Goal: Information Seeking & Learning: Learn about a topic

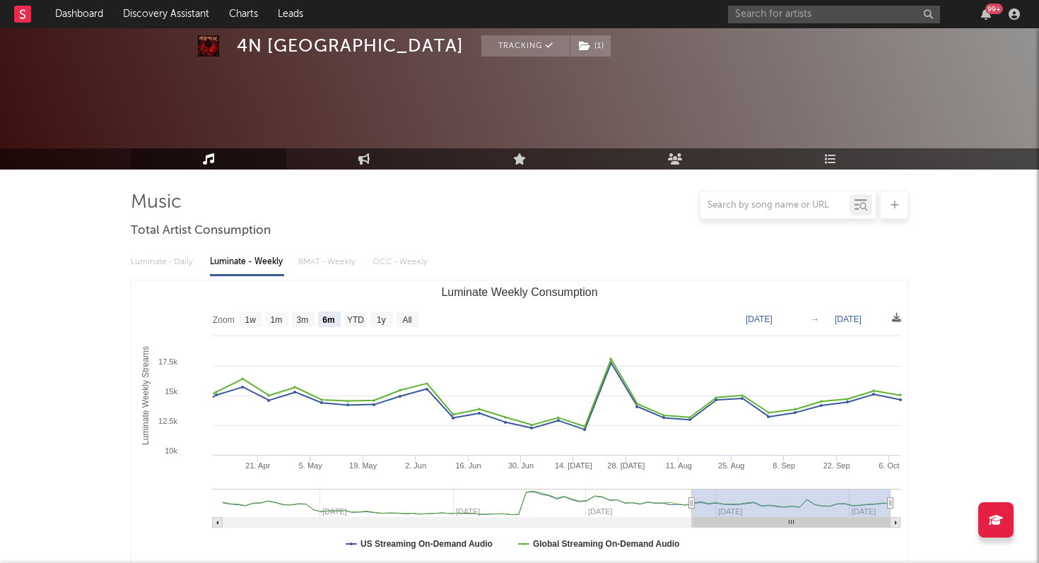
select select "6m"
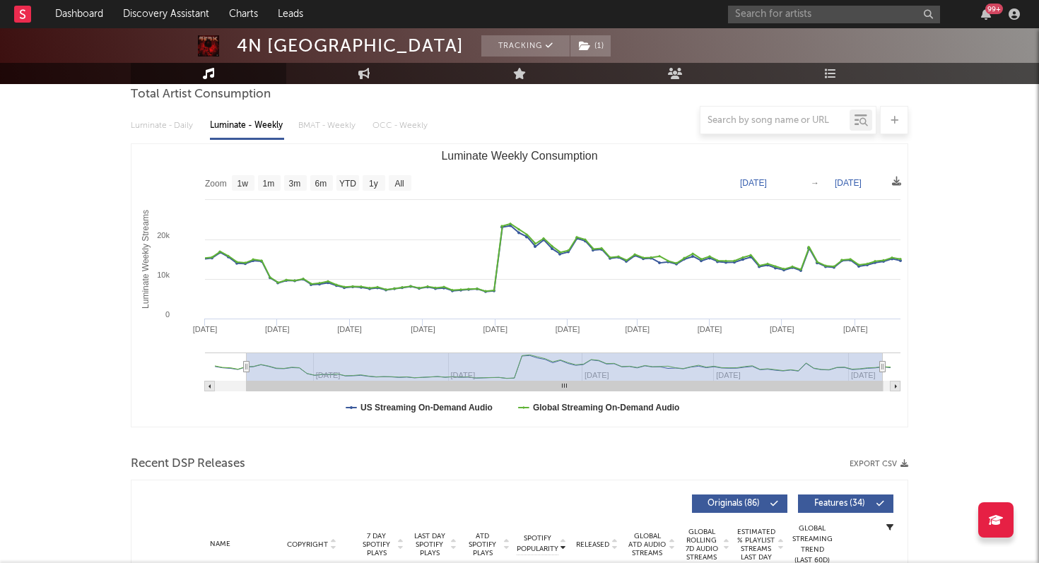
drag, startPoint x: 688, startPoint y: 365, endPoint x: 241, endPoint y: 388, distance: 448.0
click at [241, 388] on icon "Created with Highcharts 10.3.3 Luminate Weekly Streams Luminate Weekly Consumpt…" at bounding box center [519, 285] width 776 height 283
type input "[DATE]"
select select "All"
type input "[DATE]"
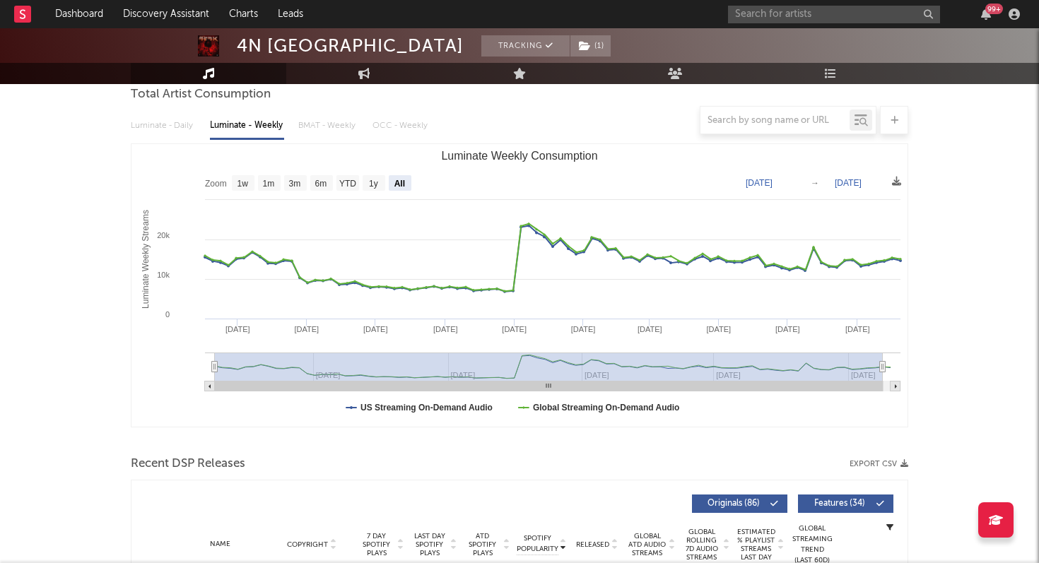
drag, startPoint x: 241, startPoint y: 364, endPoint x: 107, endPoint y: 365, distance: 134.3
click at [107, 365] on div "4N Iraq Tracking ( 1 ) [GEOGRAPHIC_DATA] | Hip-Hop/Rap Edit Tracking ( 1 ) Emai…" at bounding box center [519, 424] width 1039 height 1064
click at [613, 409] on text "Global Streaming On-Demand Audio" at bounding box center [606, 408] width 147 height 10
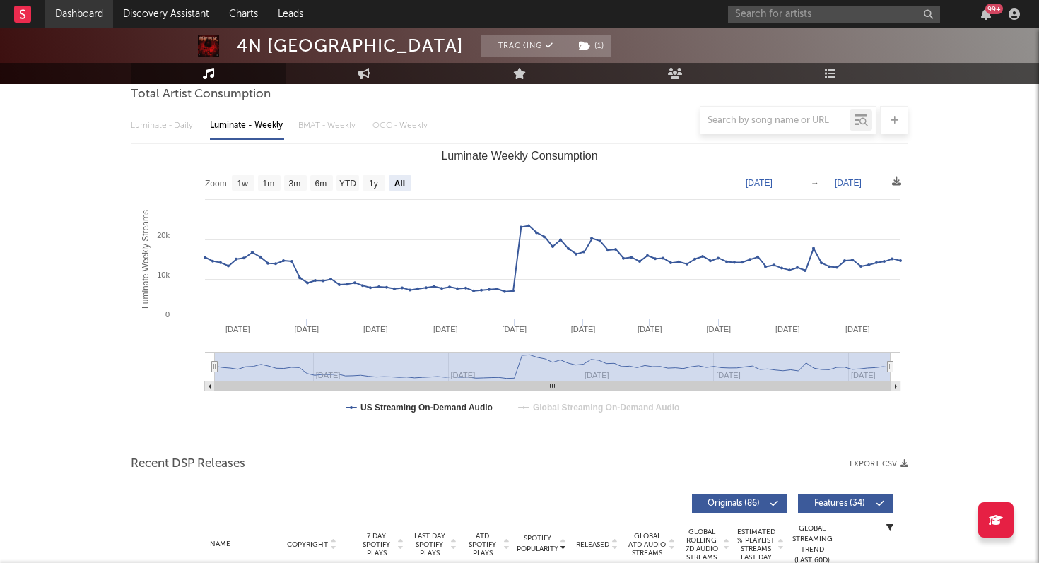
click at [85, 16] on link "Dashboard" at bounding box center [79, 14] width 68 height 28
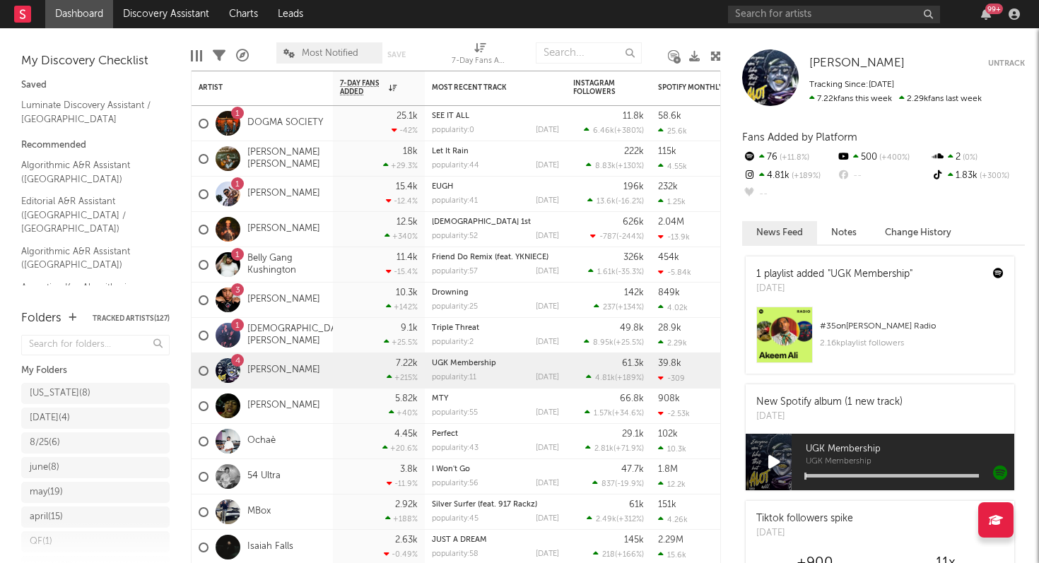
click at [229, 118] on div at bounding box center [228, 123] width 25 height 25
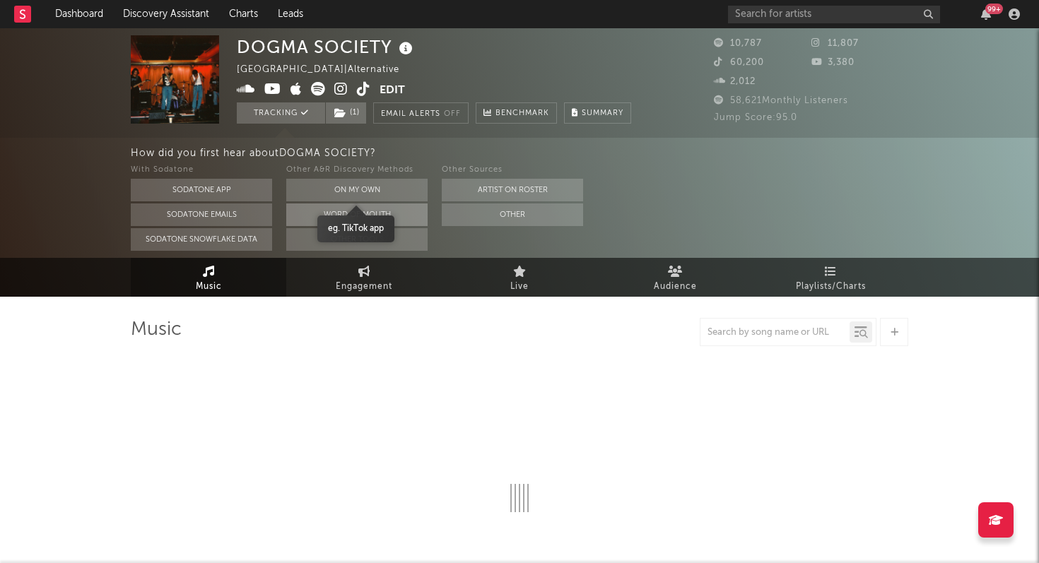
select select "6m"
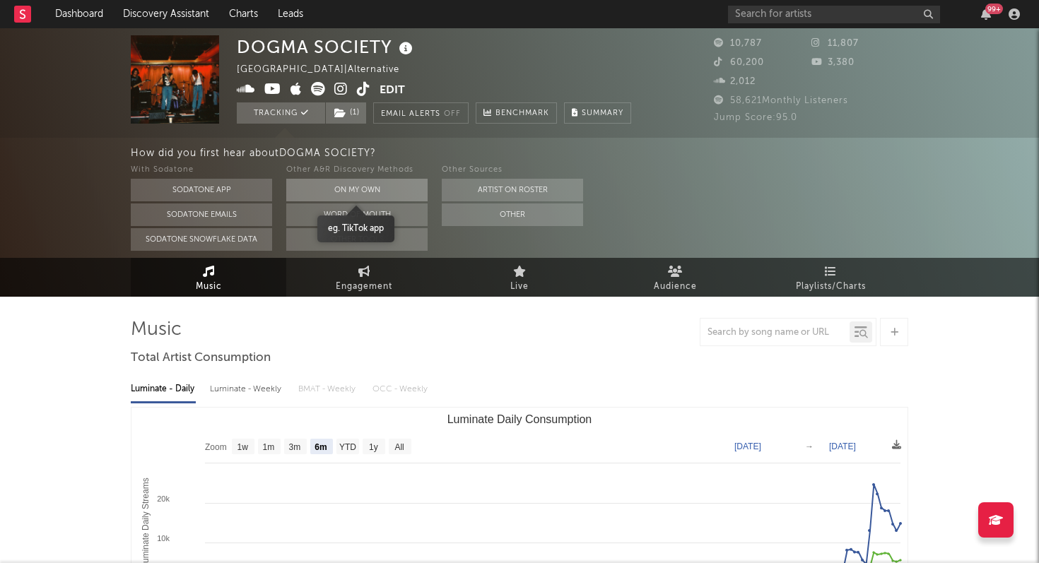
click at [404, 194] on button "On My Own" at bounding box center [356, 190] width 141 height 23
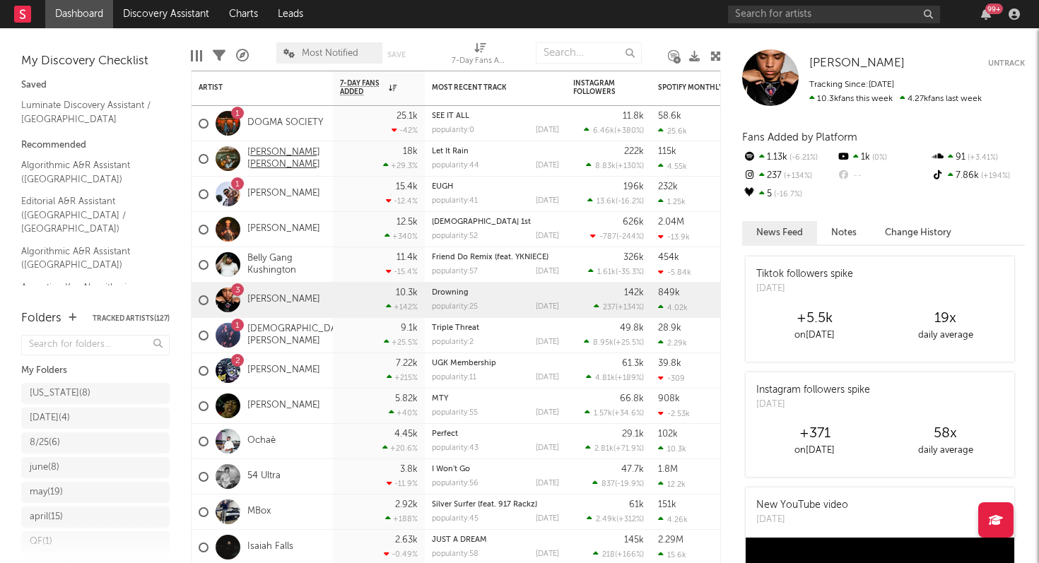
click at [286, 164] on link "[PERSON_NAME] [PERSON_NAME]" at bounding box center [286, 159] width 78 height 24
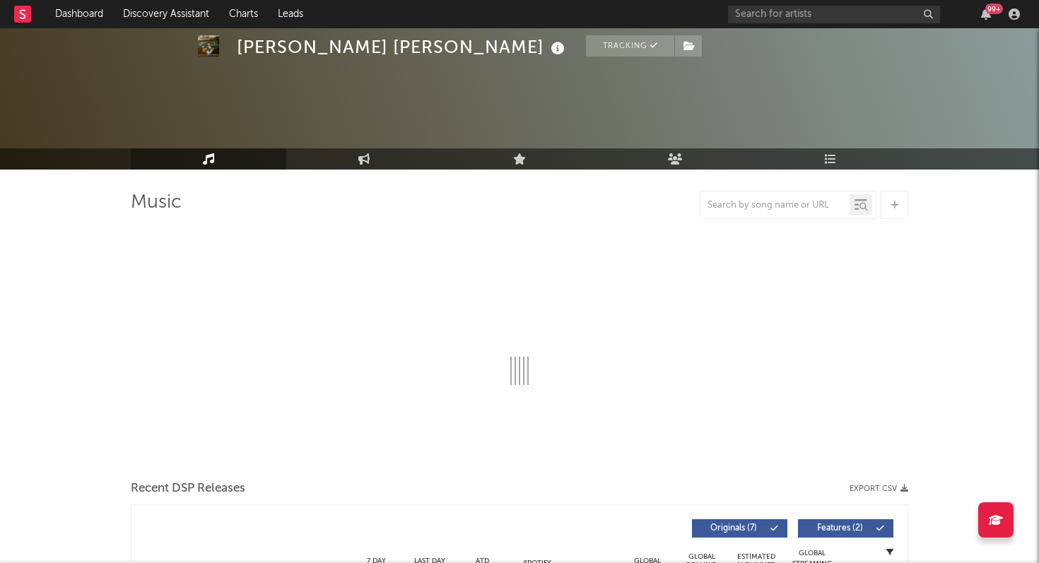
select select "6m"
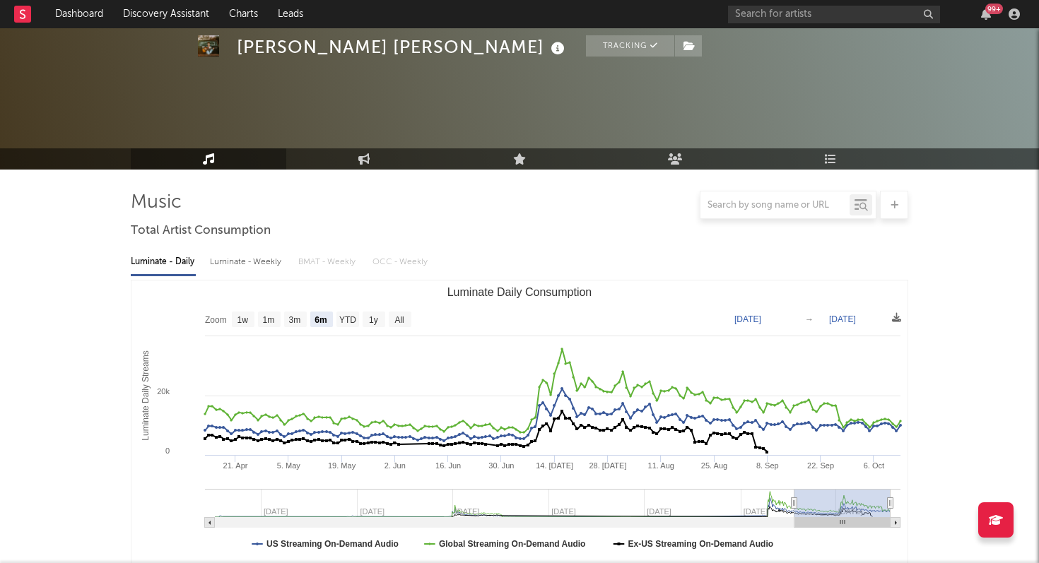
scroll to position [117, 0]
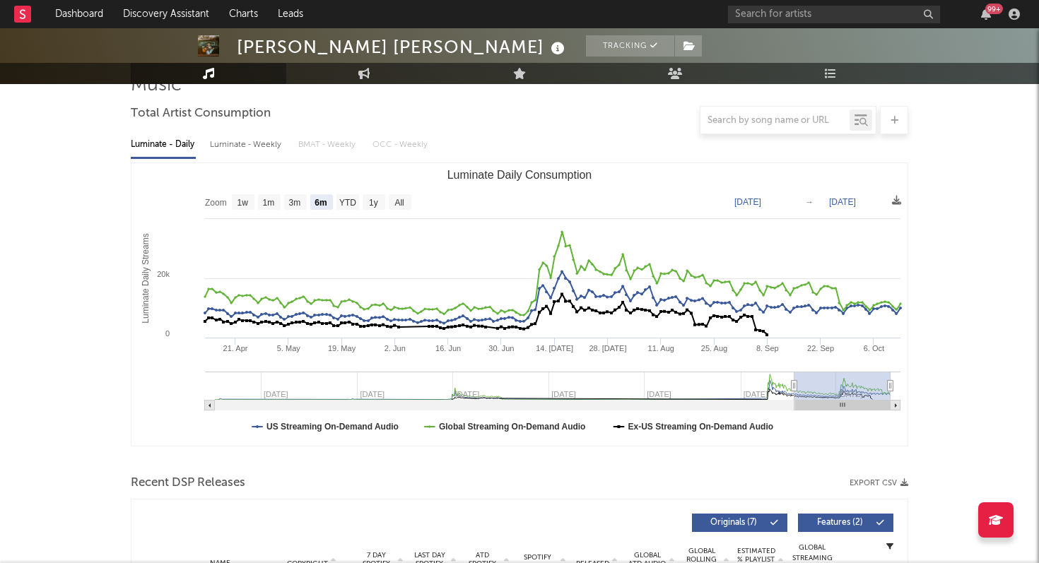
click at [835, 520] on span "Features ( 2 )" at bounding box center [839, 523] width 65 height 8
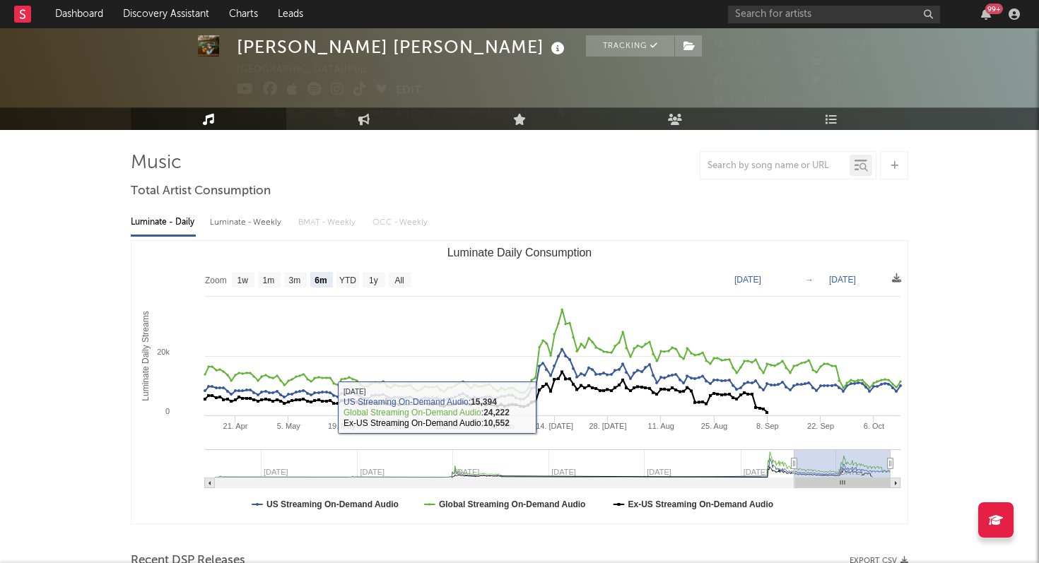
scroll to position [52, 0]
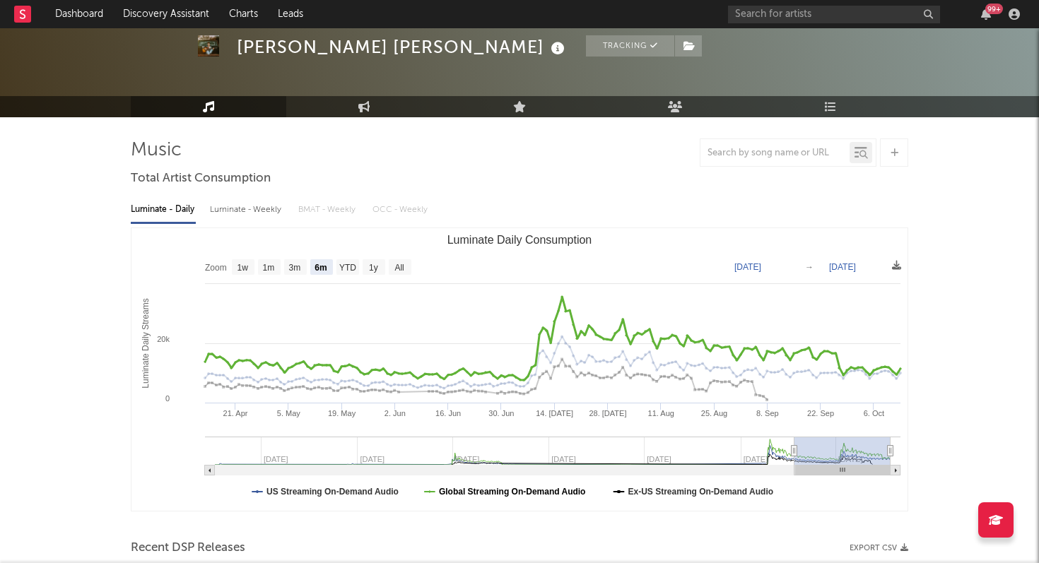
click at [502, 490] on text "Global Streaming On-Demand Audio" at bounding box center [512, 492] width 147 height 10
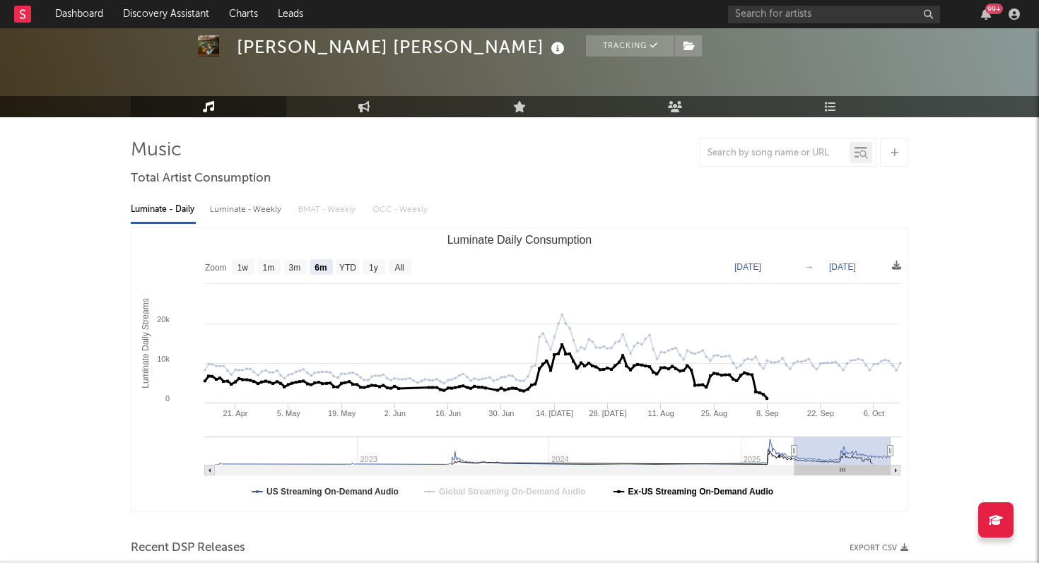
click at [703, 493] on text "Ex-US Streaming On-Demand Audio" at bounding box center [701, 492] width 146 height 10
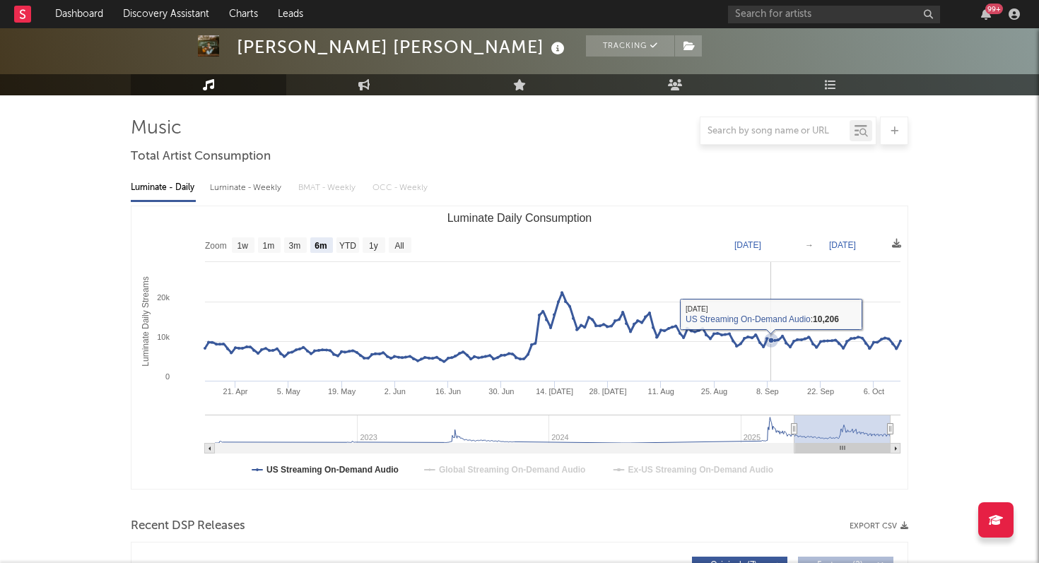
scroll to position [89, 0]
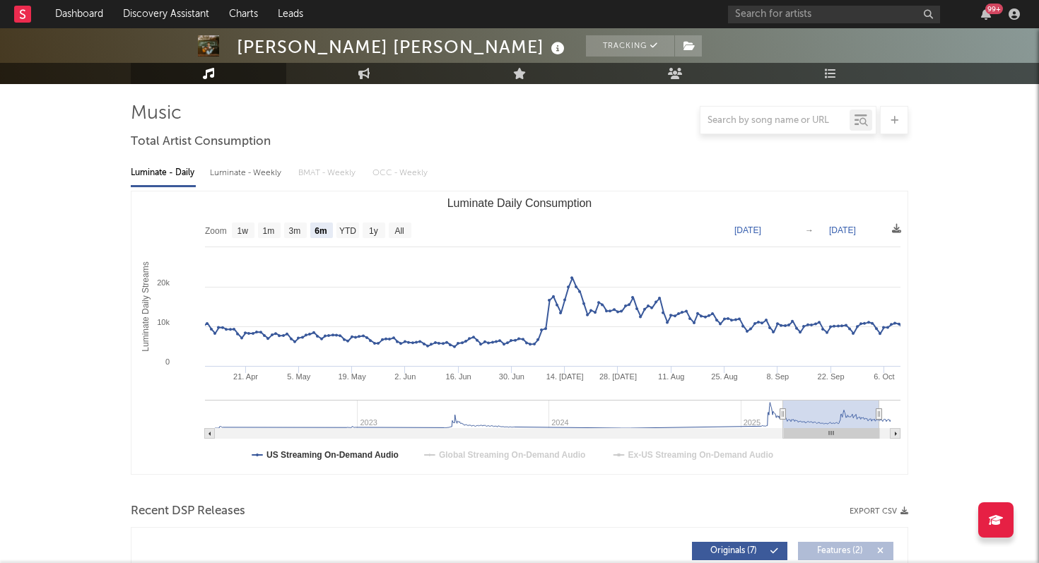
type input "[DATE]"
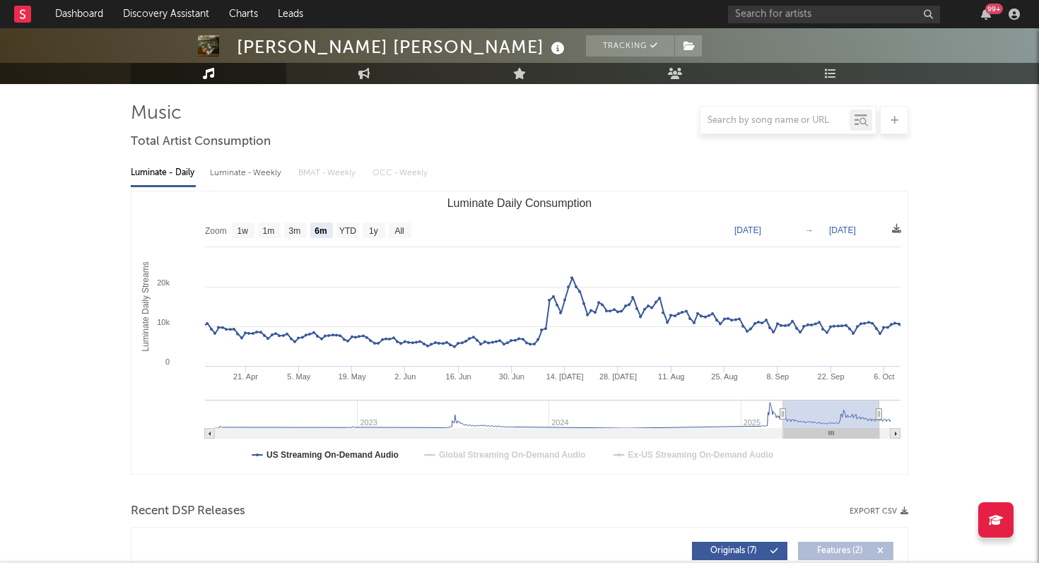
type input "[DATE]"
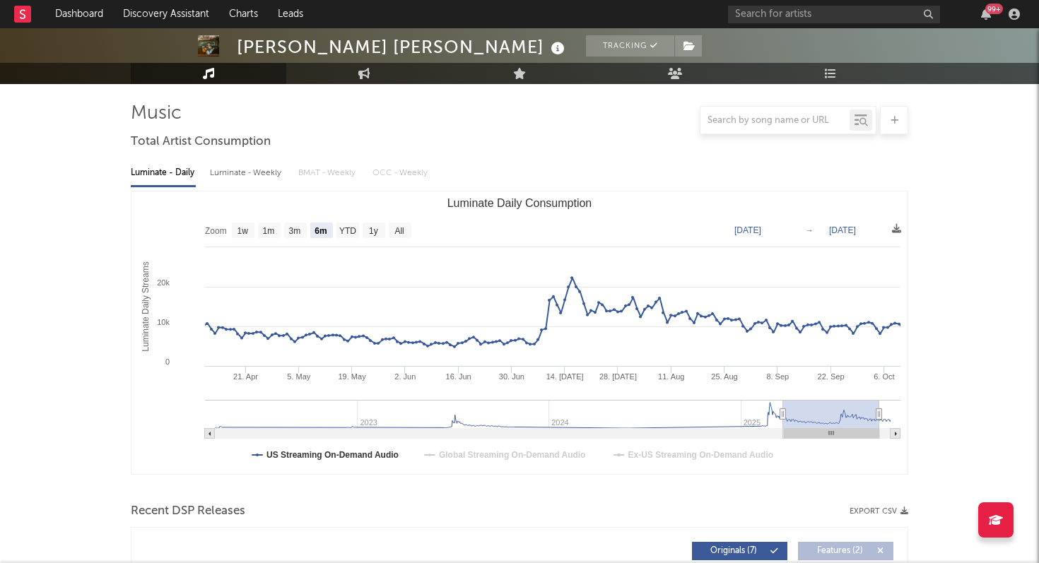
type input "[DATE]"
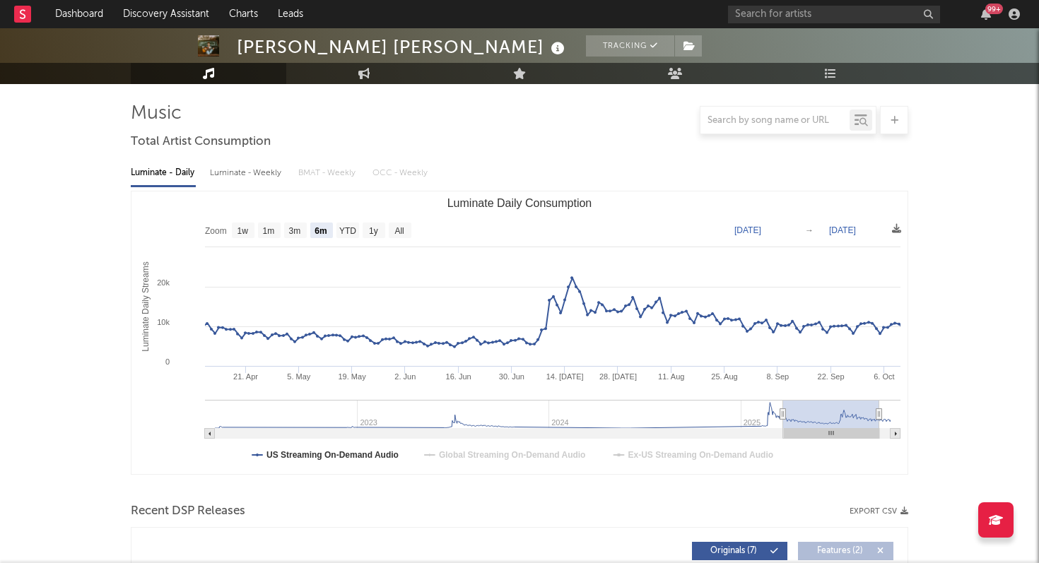
type input "[DATE]"
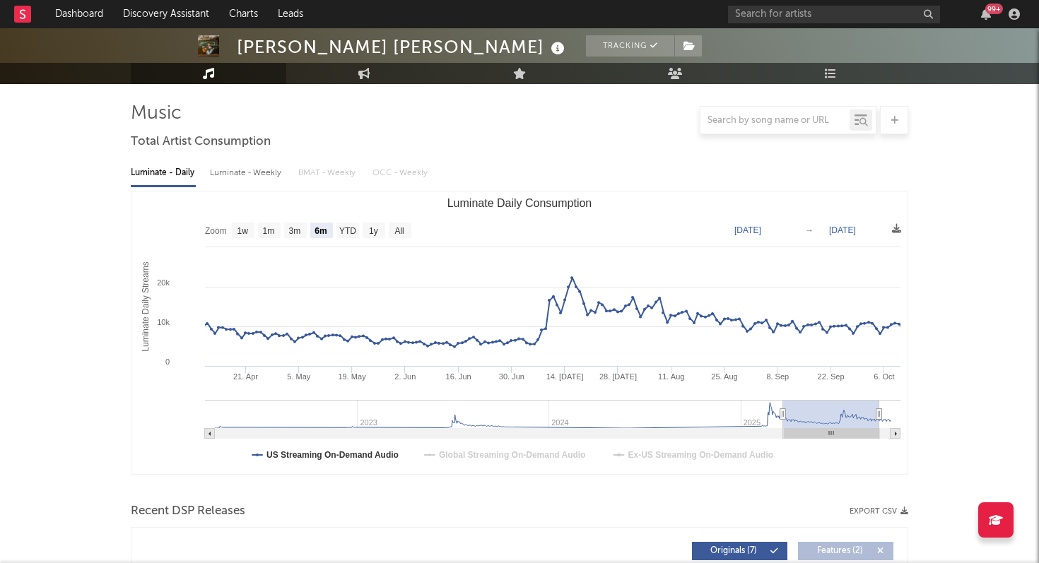
type input "[DATE]"
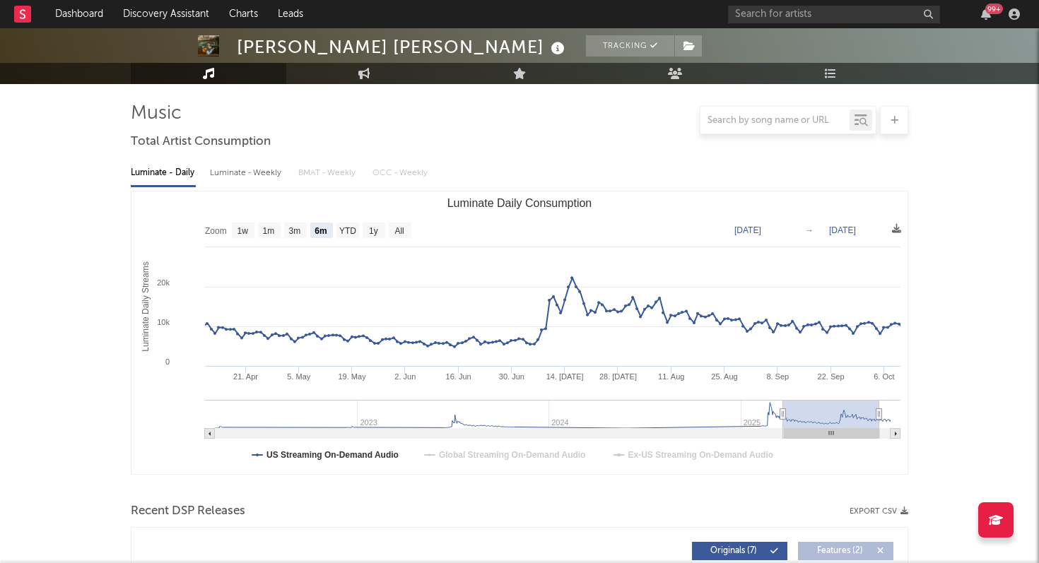
type input "[DATE]"
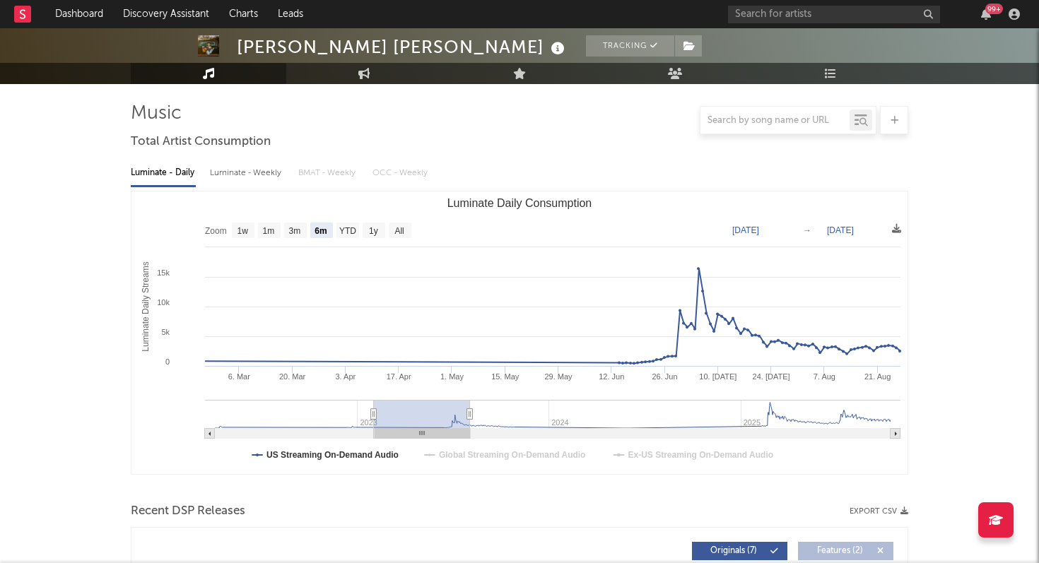
type input "[DATE]"
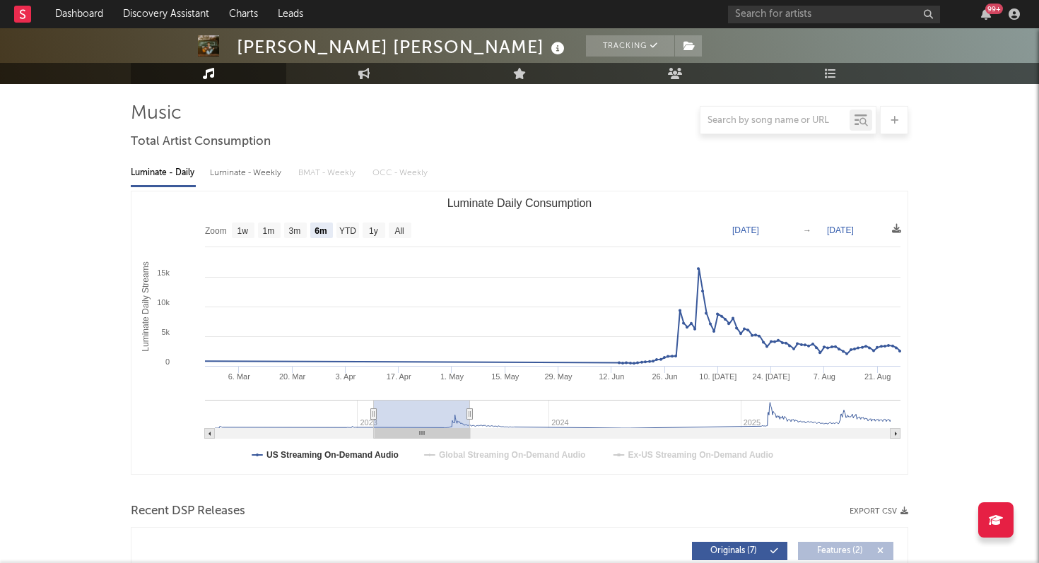
type input "[DATE]"
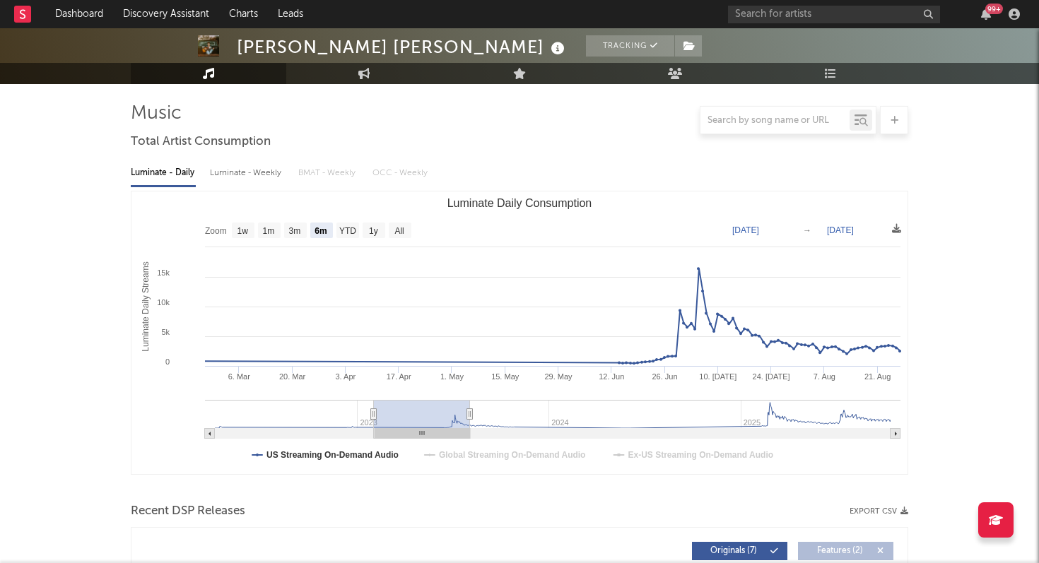
type input "[DATE]"
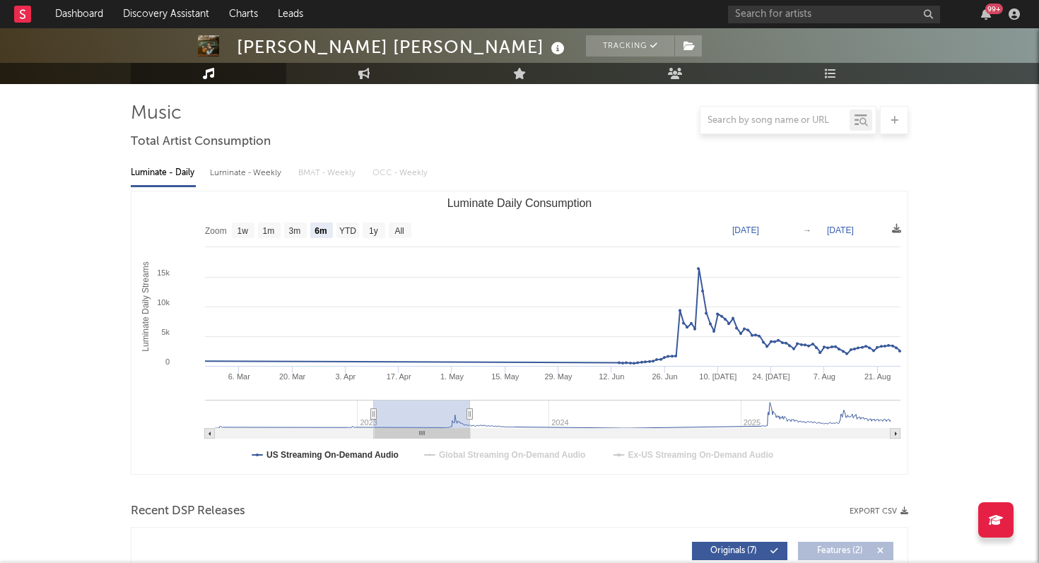
type input "[DATE]"
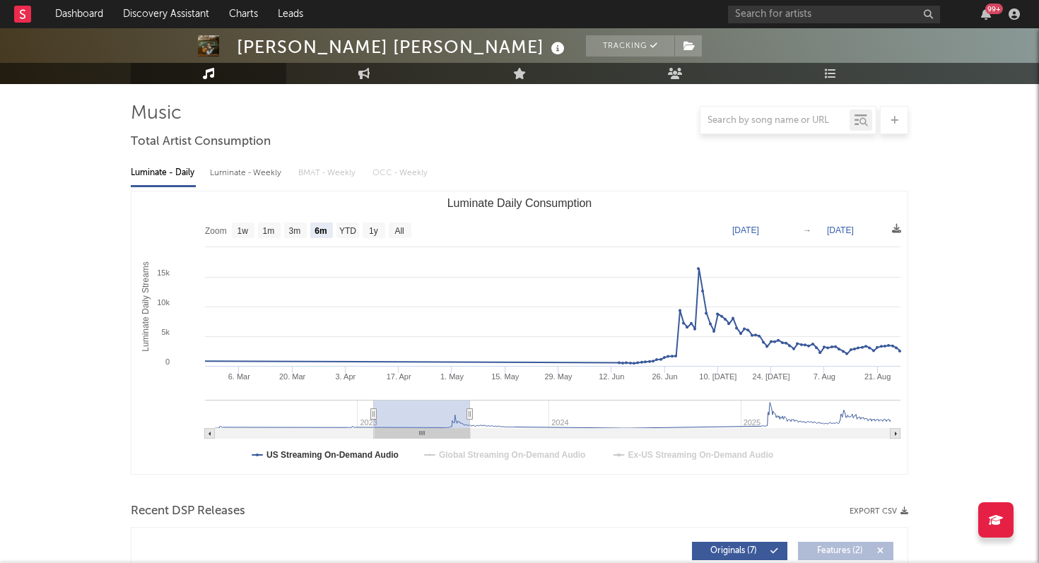
type input "[DATE]"
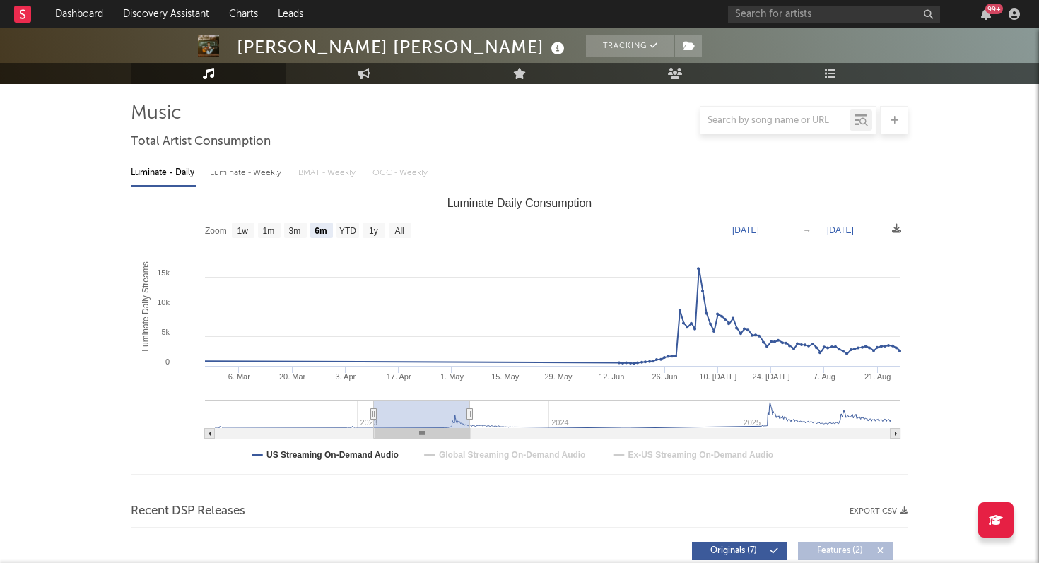
type input "[DATE]"
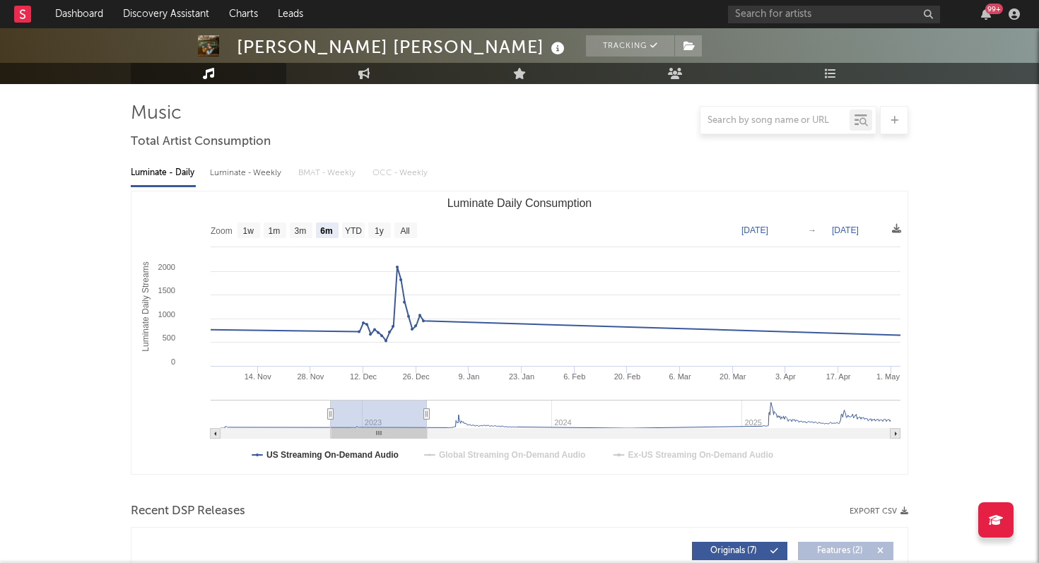
type input "[DATE]"
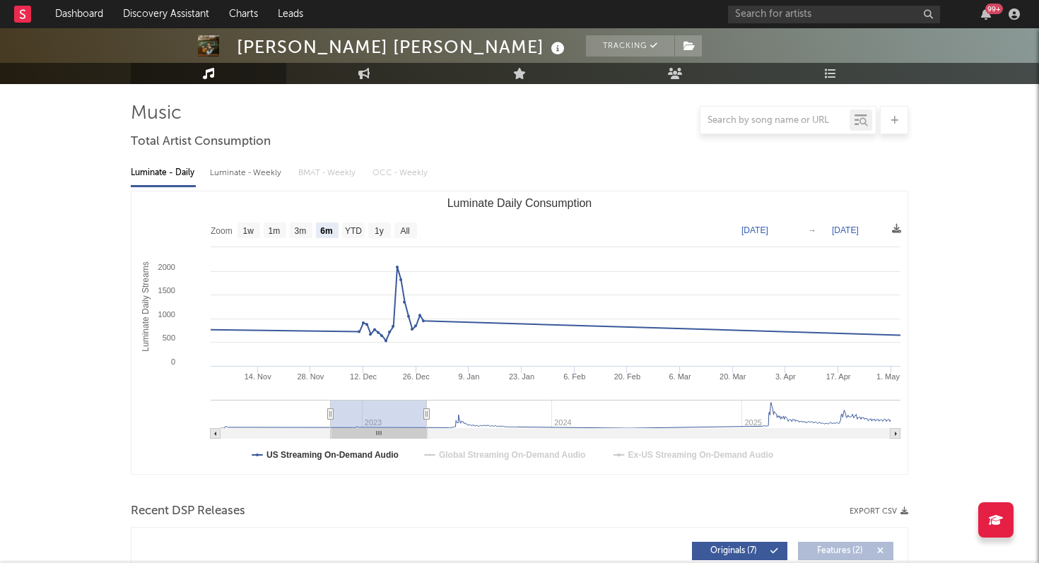
type input "[DATE]"
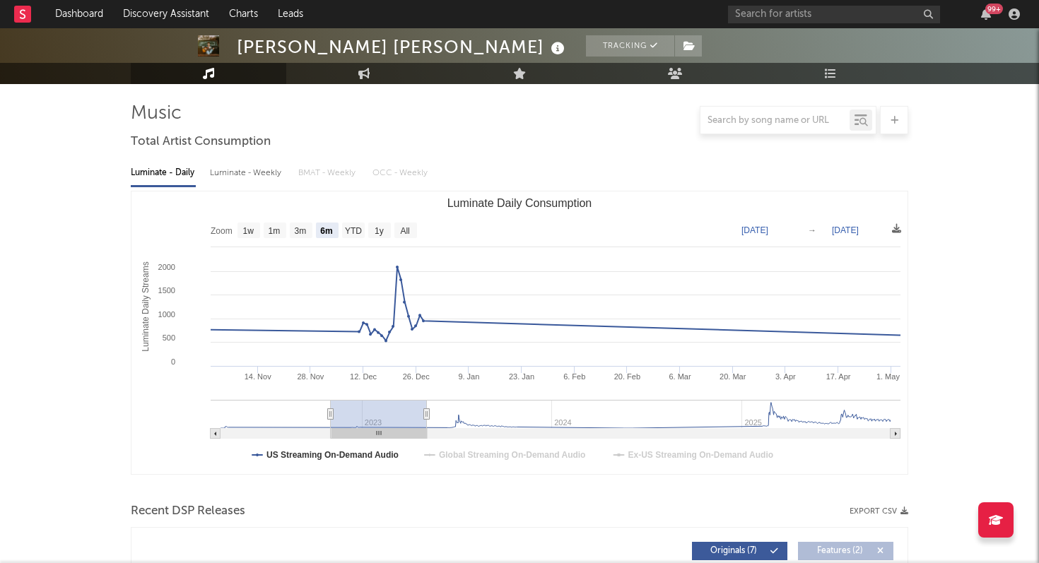
type input "[DATE]"
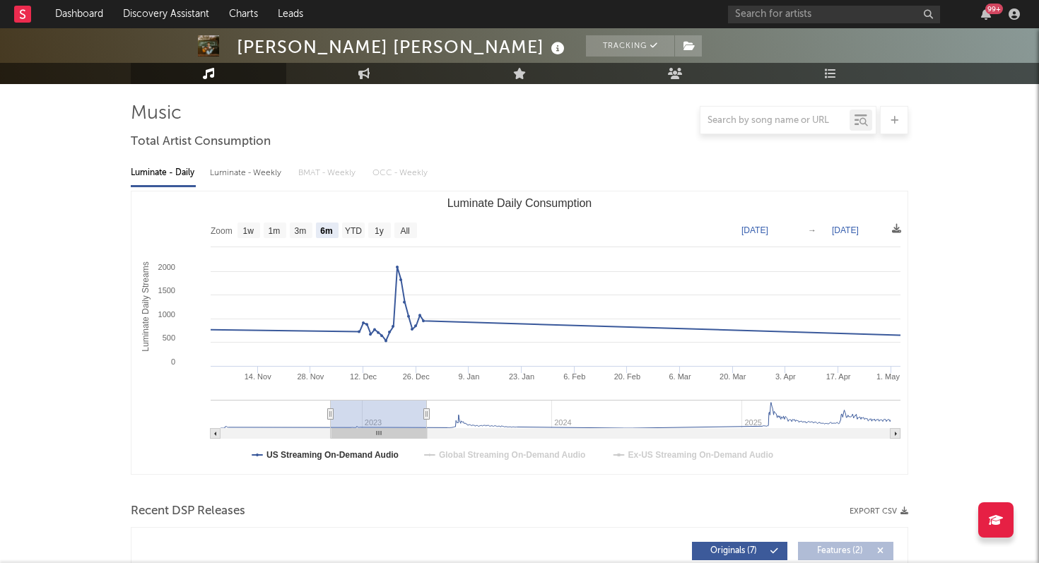
type input "[DATE]"
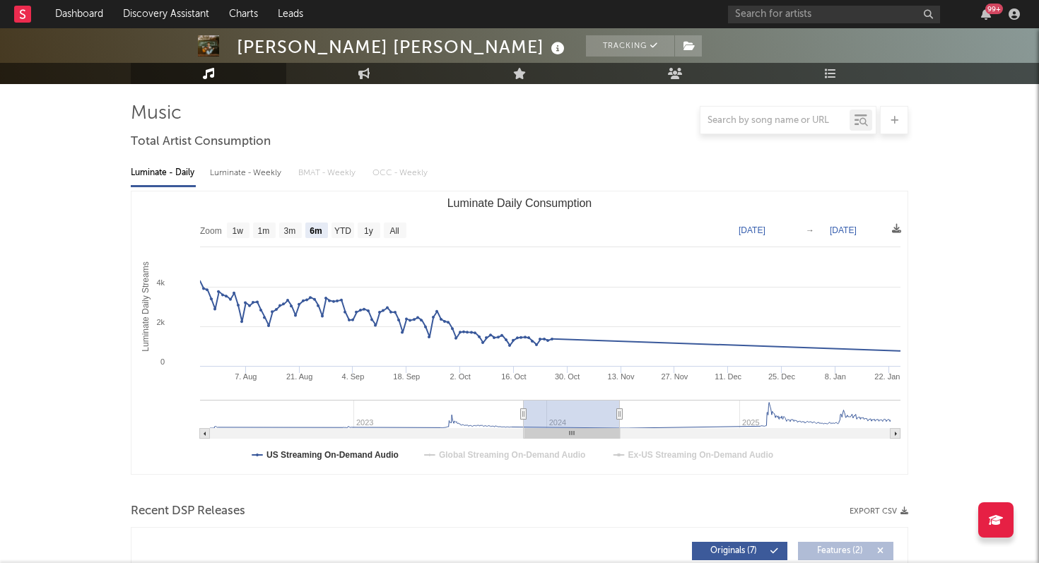
type input "[DATE]"
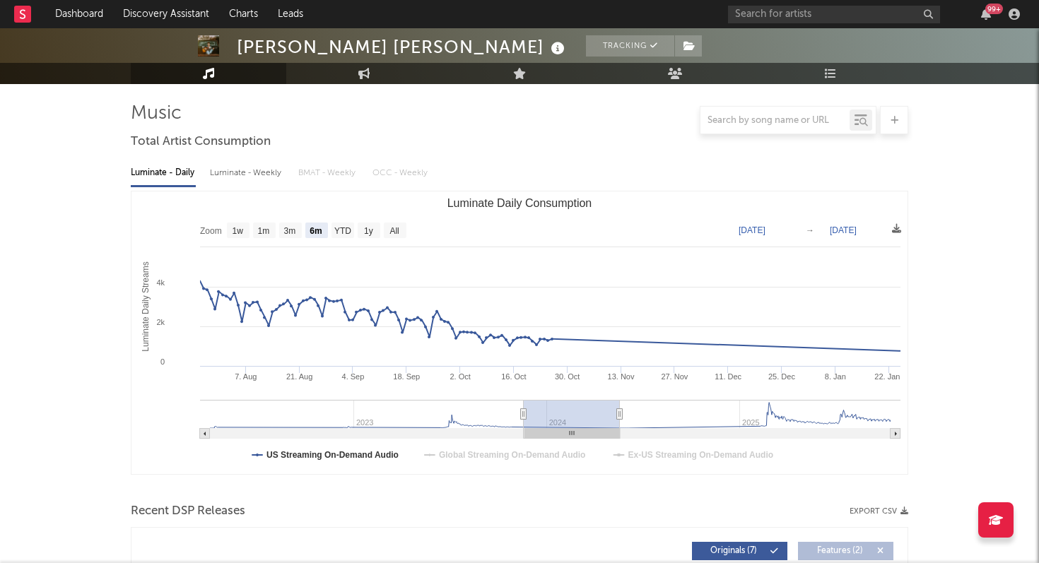
type input "[DATE]"
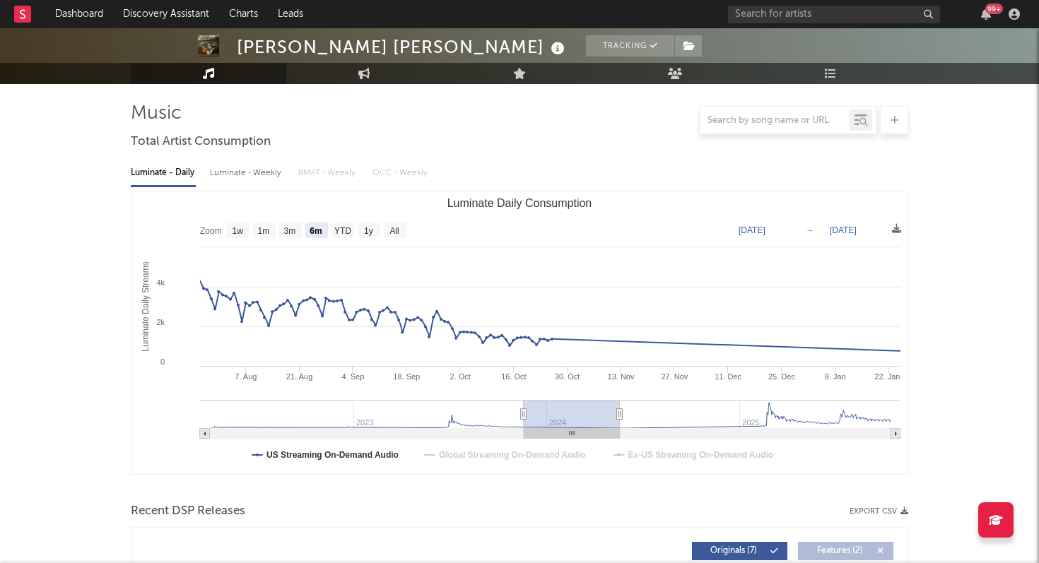
type input "[DATE]"
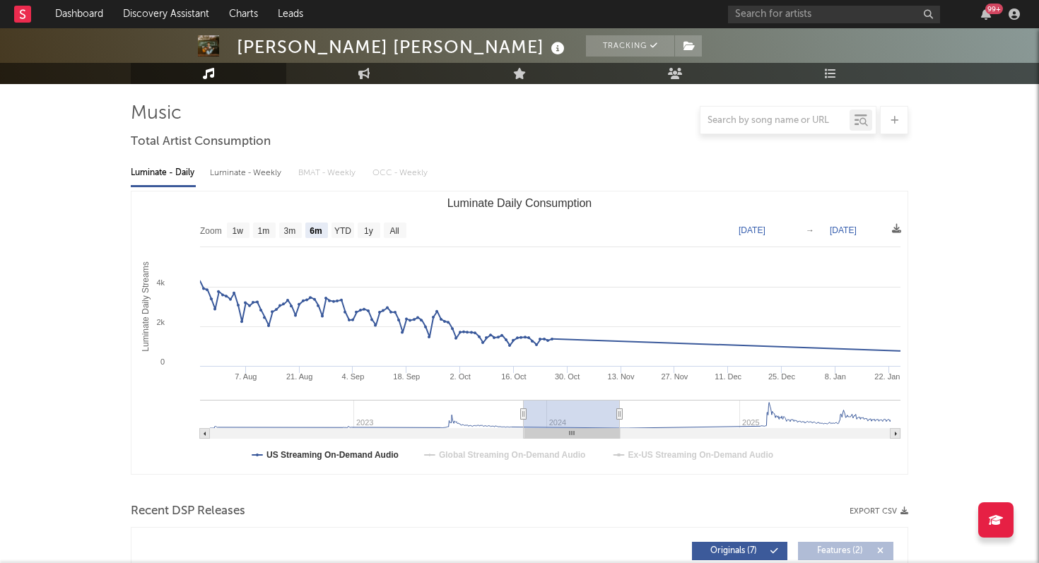
type input "[DATE]"
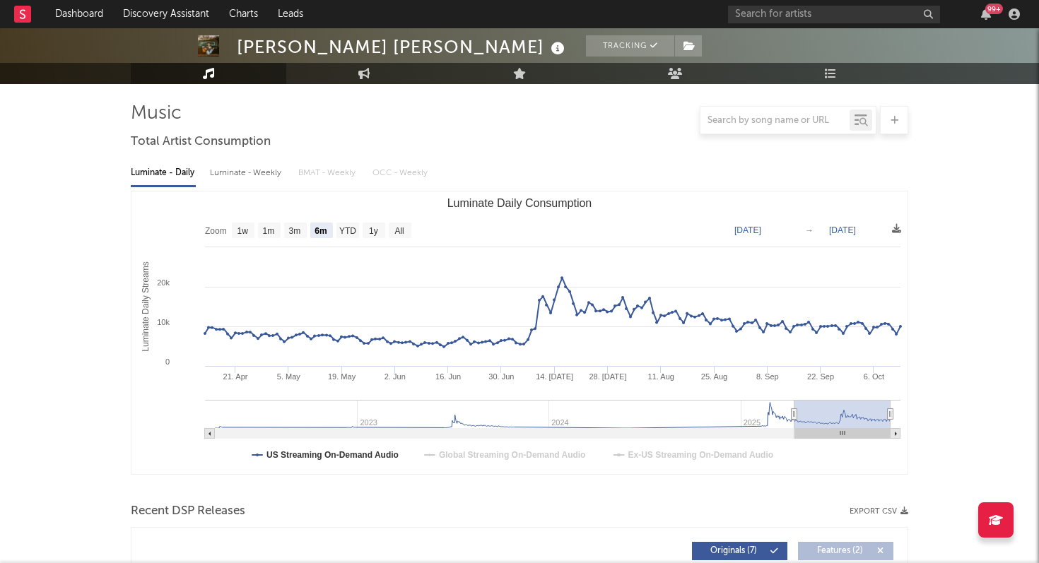
drag, startPoint x: 799, startPoint y: 416, endPoint x: 902, endPoint y: 406, distance: 103.6
click at [903, 409] on icon "Created with Highcharts 10.3.3 Luminate Daily Streams Luminate Daily Consumptio…" at bounding box center [519, 333] width 776 height 283
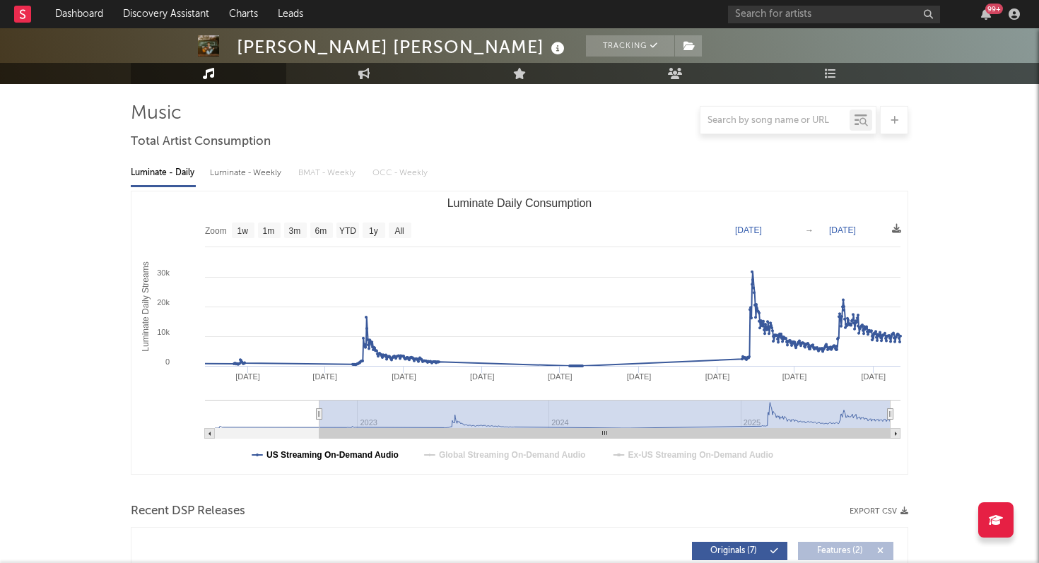
type input "[DATE]"
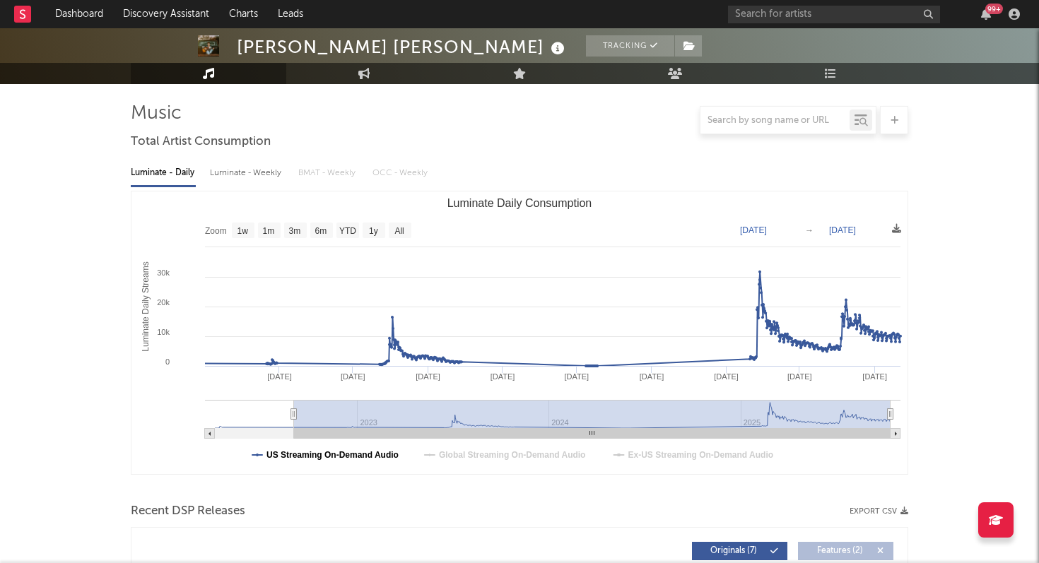
drag, startPoint x: 797, startPoint y: 414, endPoint x: 294, endPoint y: 450, distance: 503.8
click at [294, 450] on icon "Created with Highcharts 10.3.3 Luminate Daily Streams Luminate Daily Consumptio…" at bounding box center [519, 333] width 776 height 283
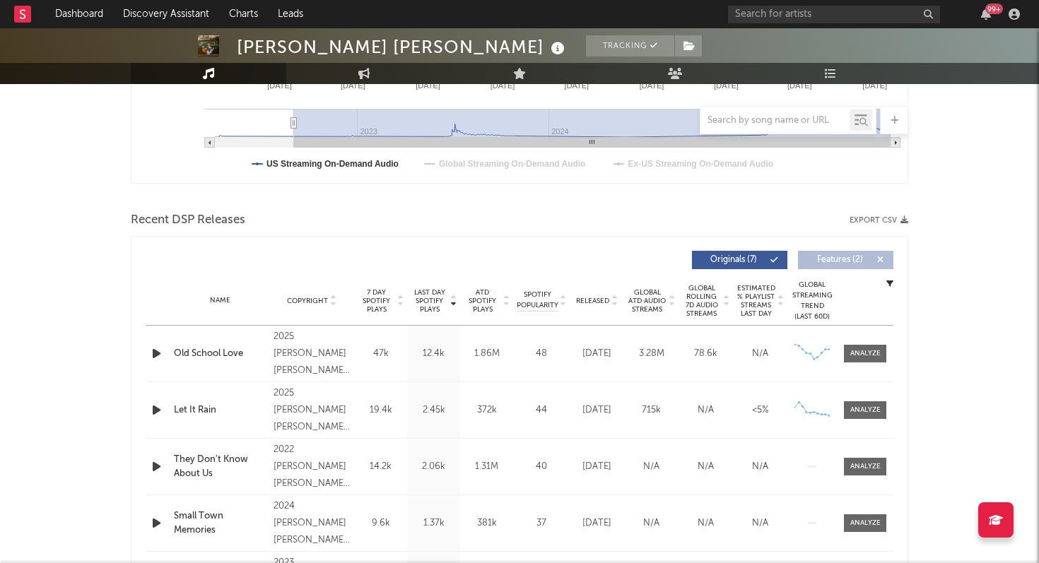
scroll to position [500, 0]
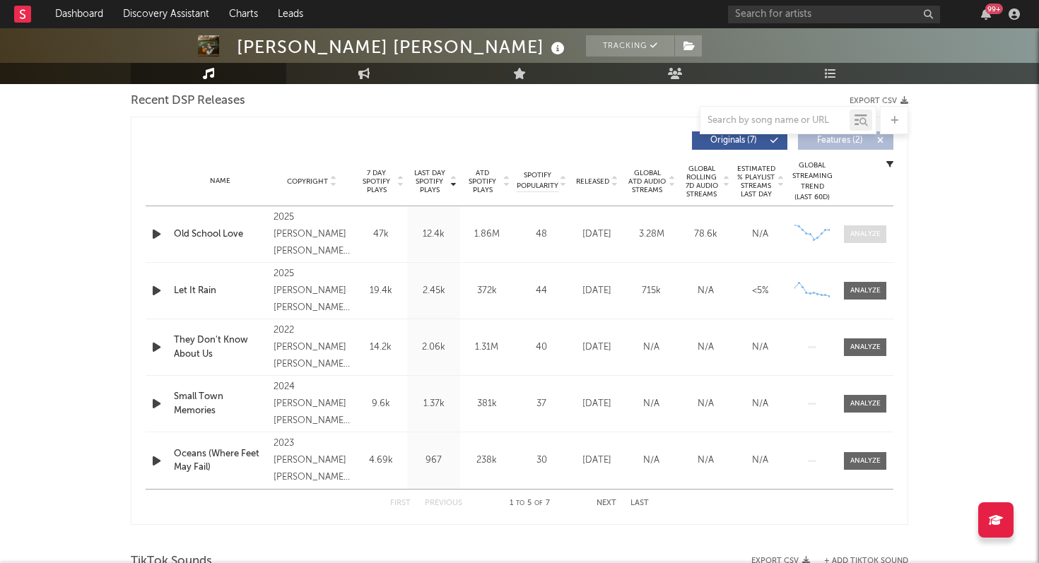
click at [876, 231] on div at bounding box center [865, 234] width 30 height 11
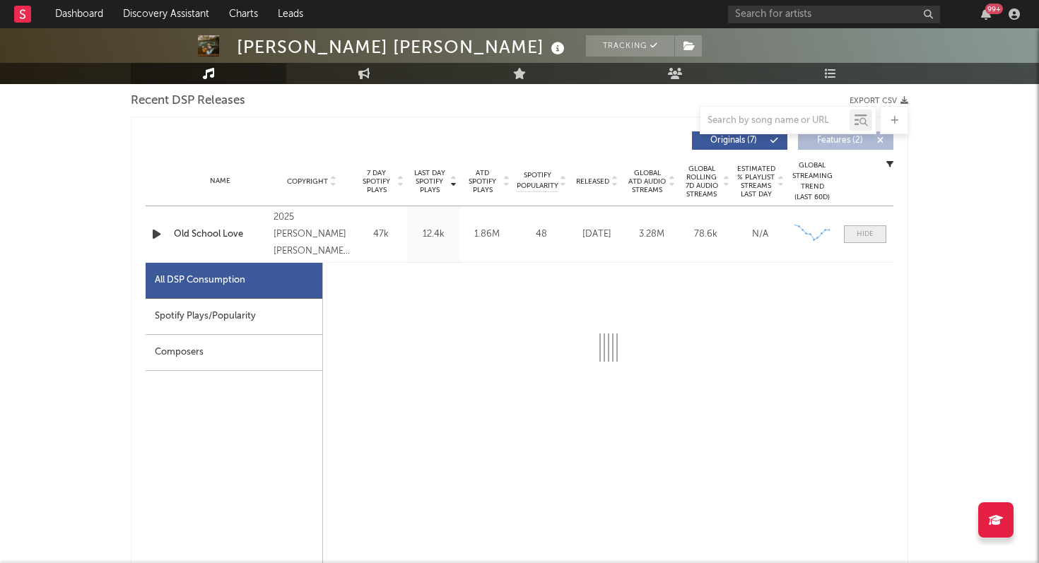
select select "6m"
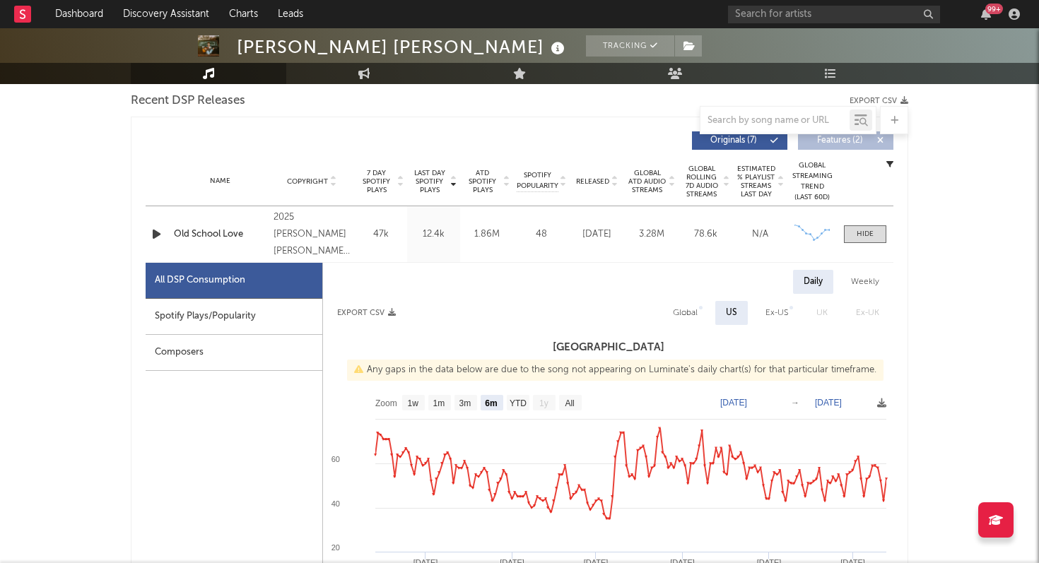
click at [861, 286] on div "Weekly" at bounding box center [864, 282] width 49 height 24
select select "6m"
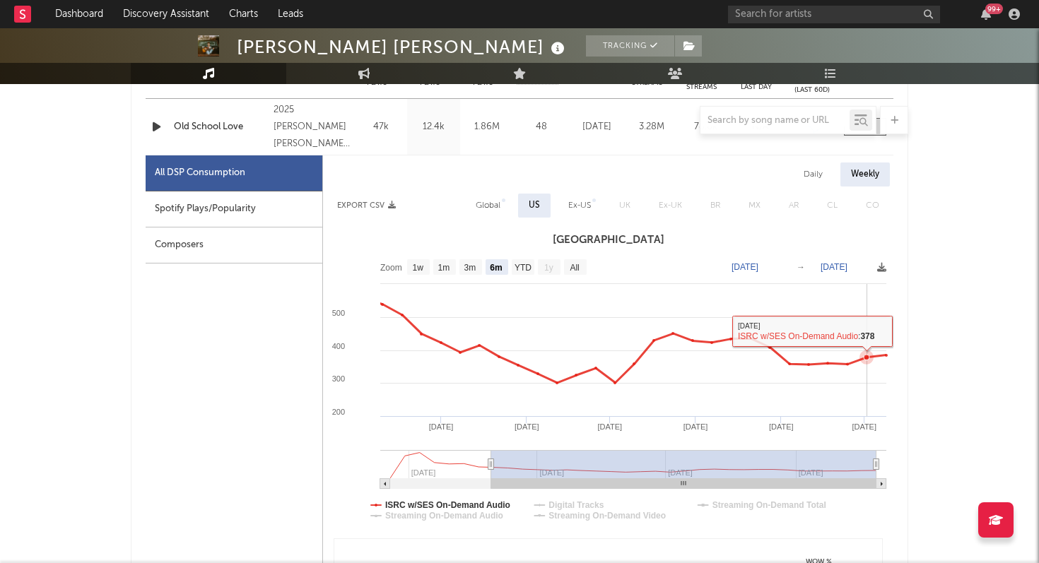
scroll to position [667, 0]
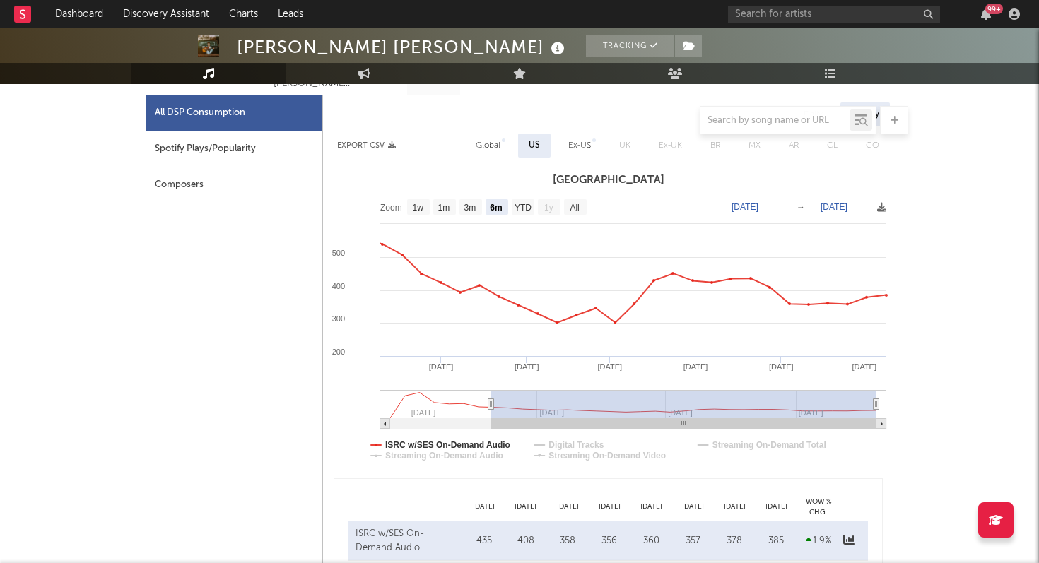
type input "[DATE]"
select select "All"
type input "[DATE]"
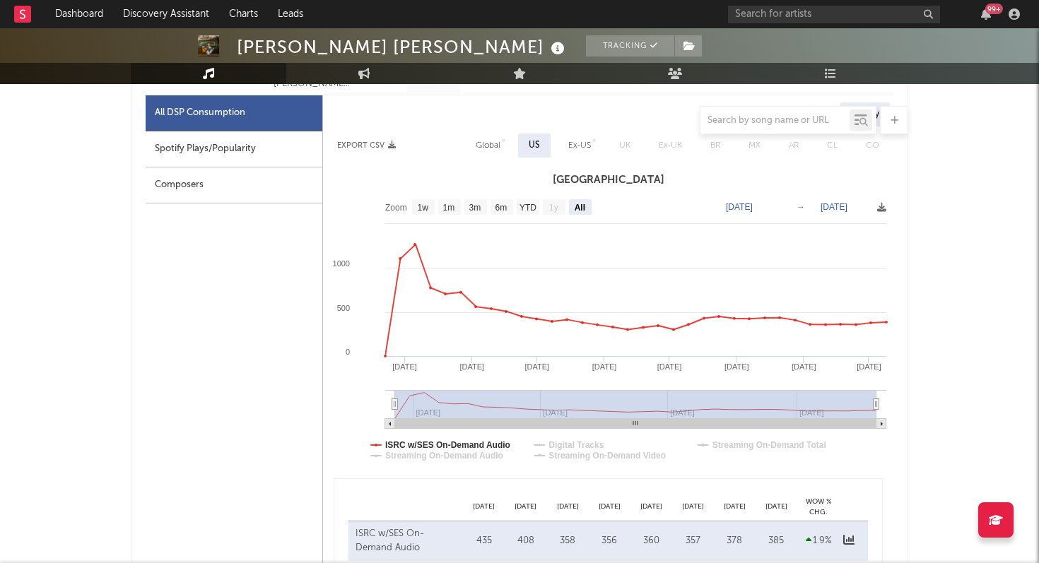
drag, startPoint x: 493, startPoint y: 401, endPoint x: 279, endPoint y: 432, distance: 215.6
click at [279, 432] on div "All DSP Consumption Spotify Plays/Popularity Composers Daily Weekly Export CSV …" at bounding box center [520, 430] width 748 height 671
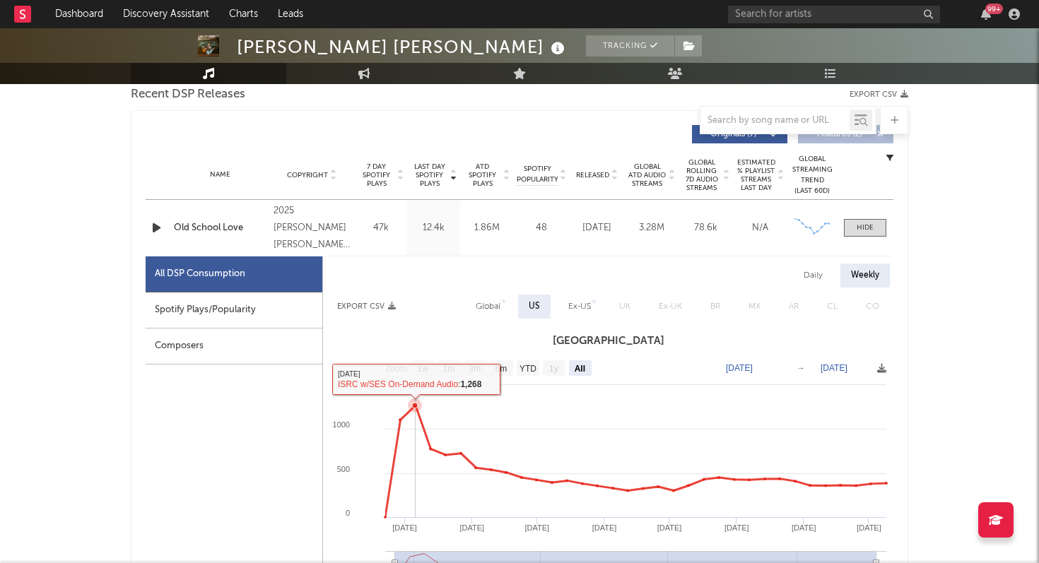
scroll to position [499, 0]
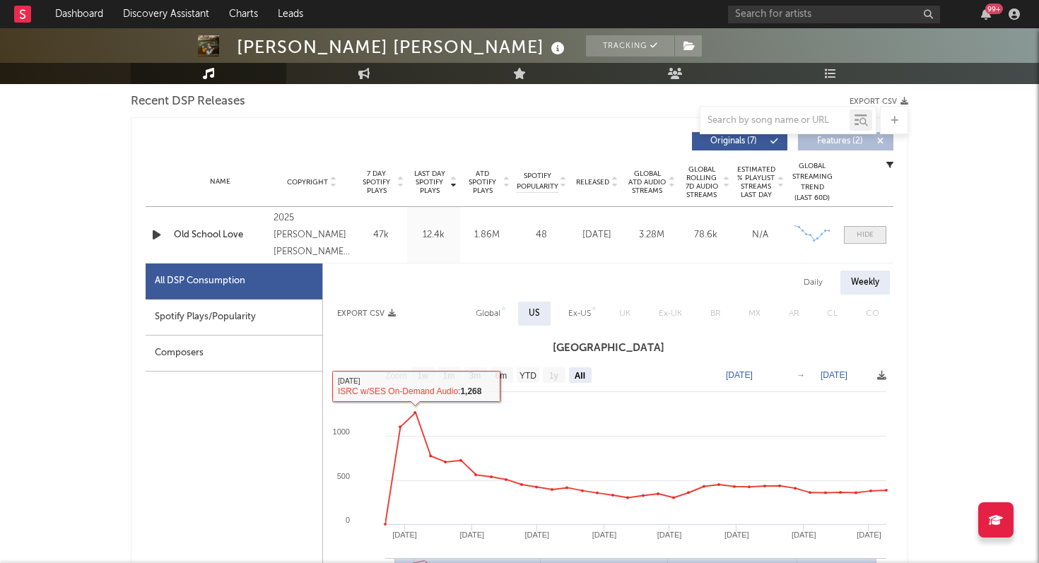
click at [875, 237] on span at bounding box center [865, 235] width 42 height 18
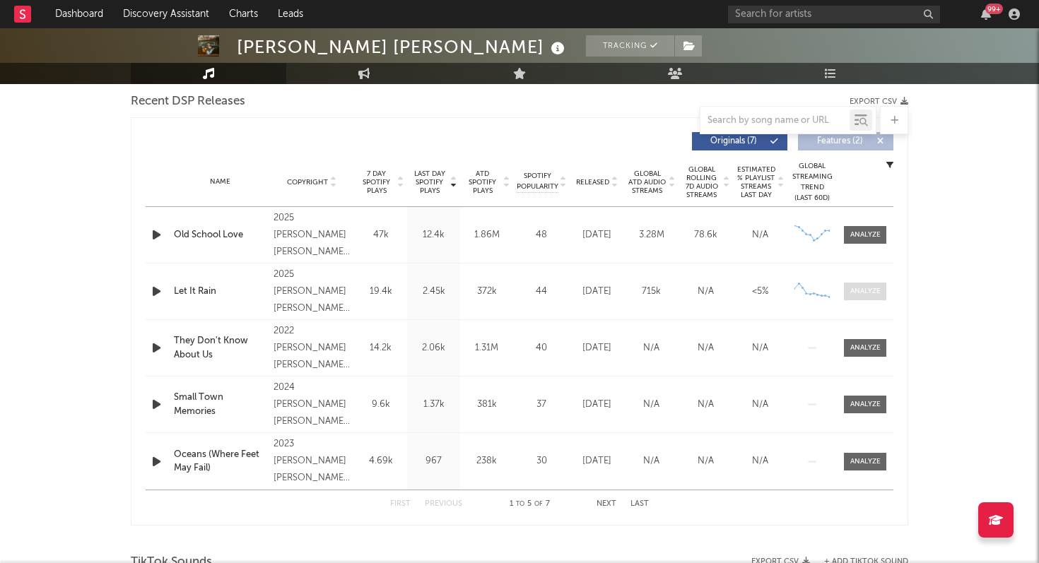
click at [860, 292] on div at bounding box center [865, 291] width 30 height 11
select select "1w"
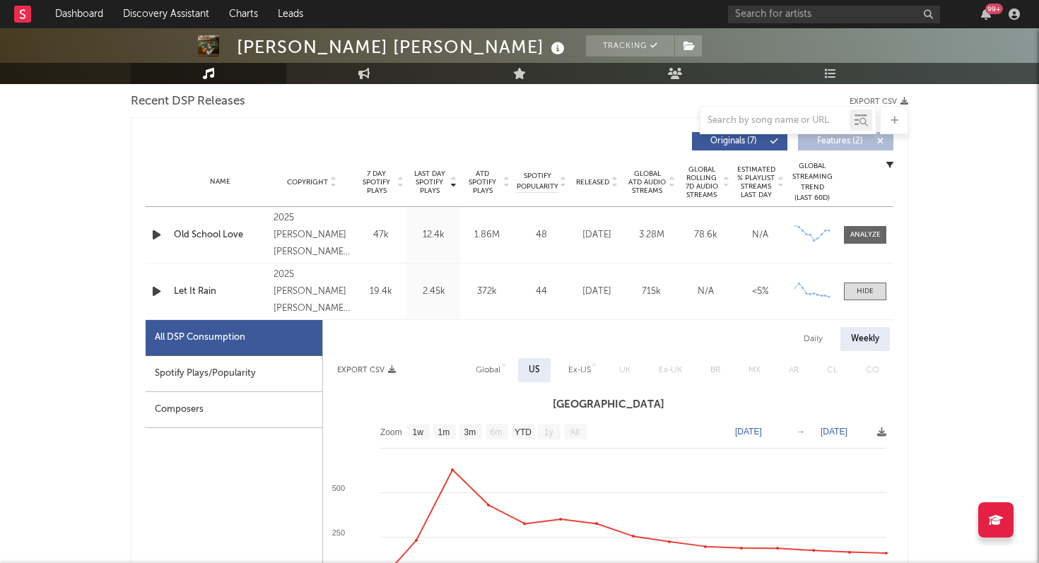
click at [589, 178] on span "Released" at bounding box center [592, 182] width 33 height 8
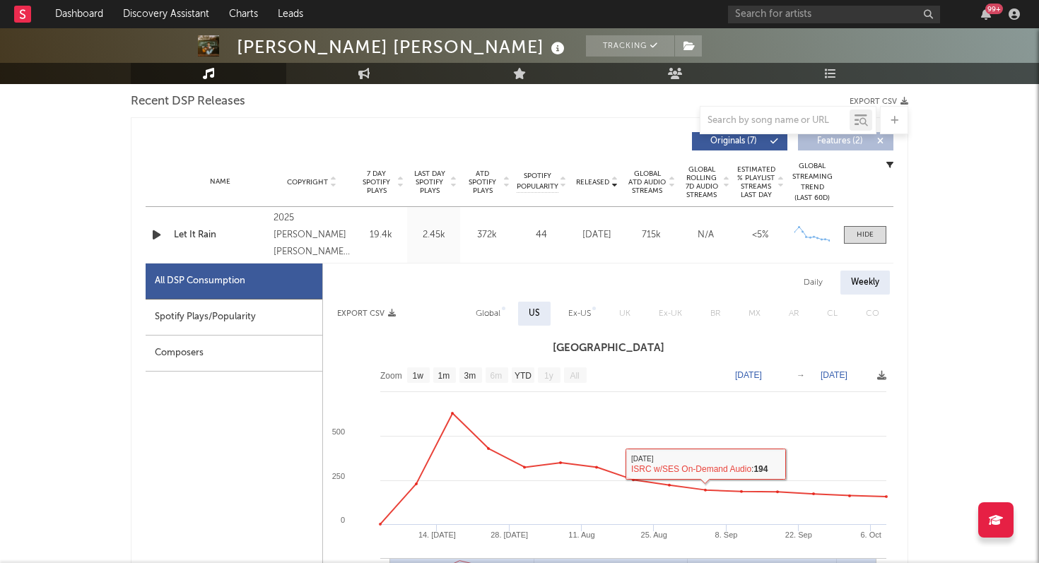
click at [856, 225] on div "Name Let It Rain Copyright 2025 [PERSON_NAME] [PERSON_NAME] Music Label [PERSON…" at bounding box center [520, 235] width 748 height 56
click at [854, 232] on span at bounding box center [865, 235] width 42 height 18
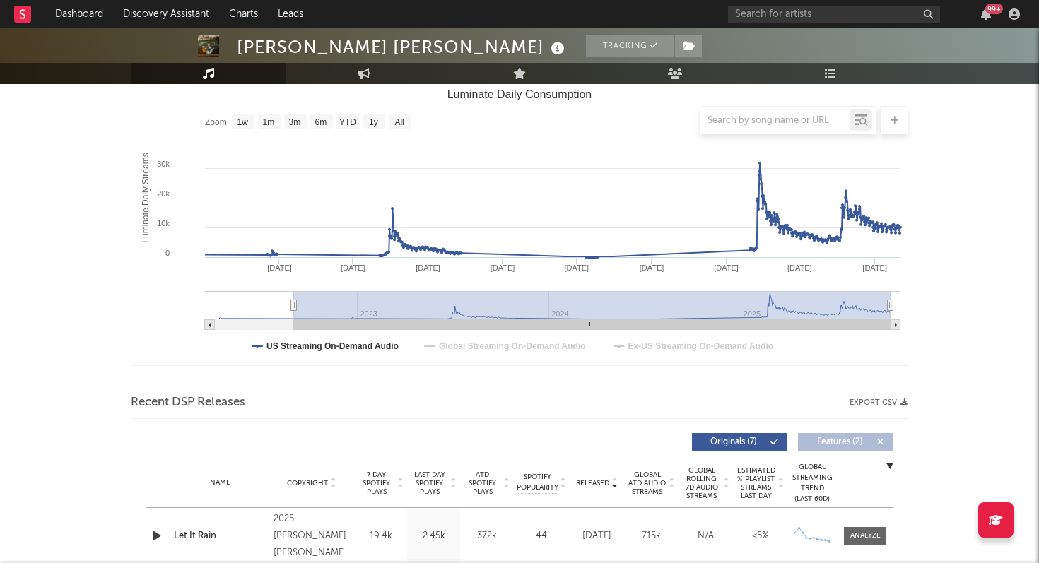
scroll to position [0, 0]
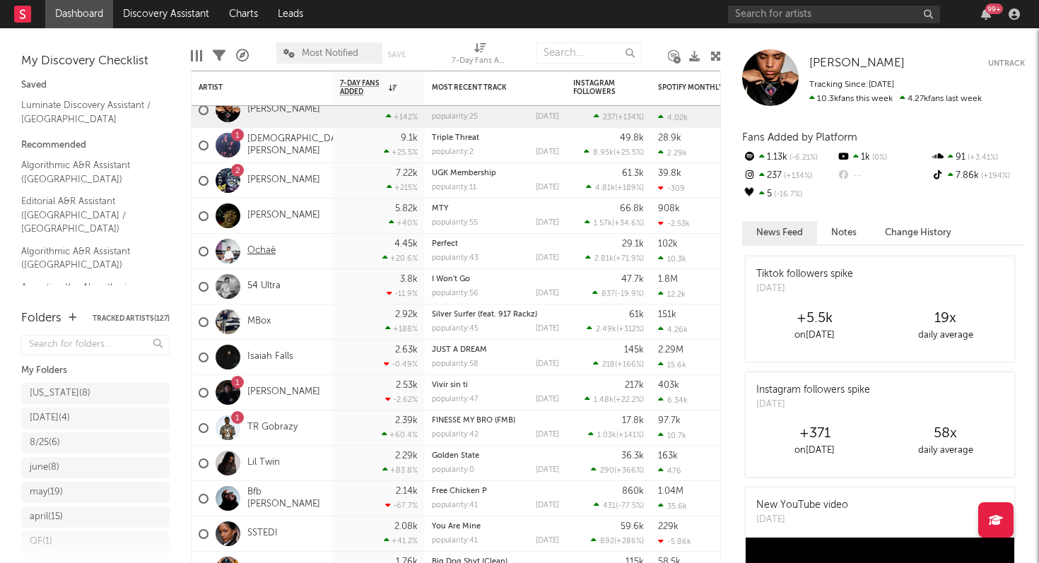
click at [266, 247] on link "Ochaè" at bounding box center [261, 251] width 28 height 12
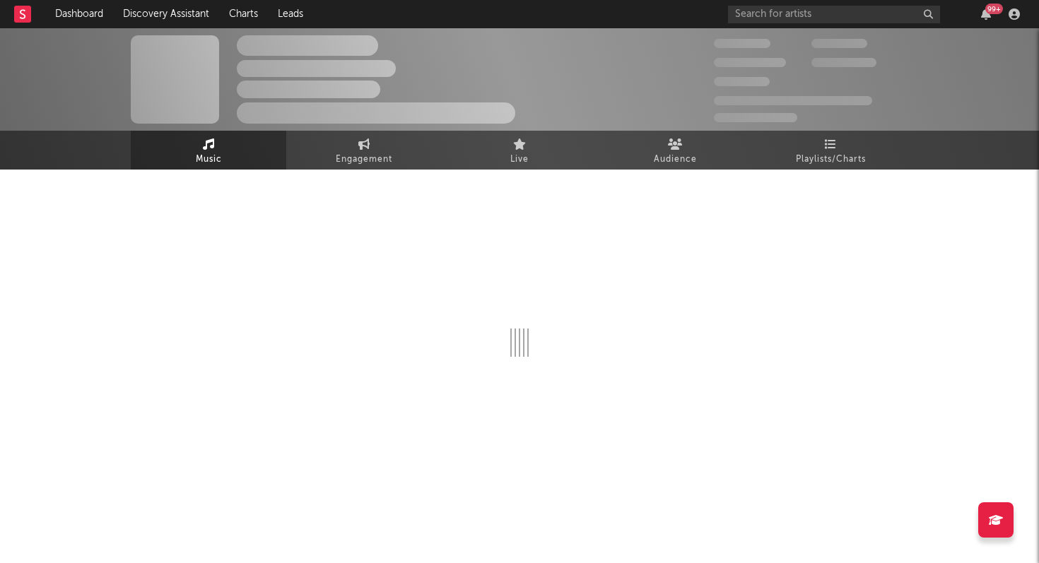
select select "1w"
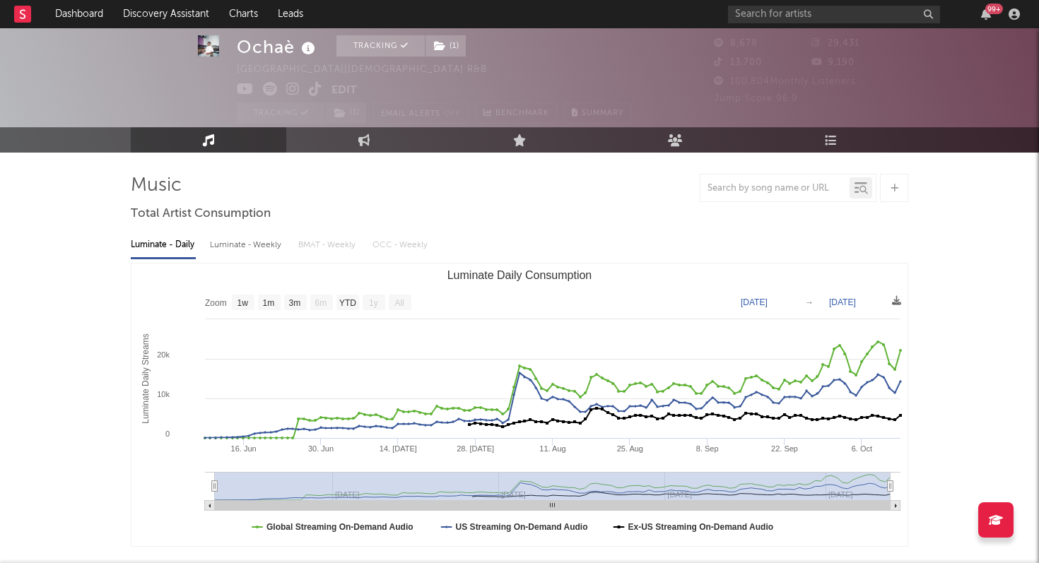
scroll to position [45, 0]
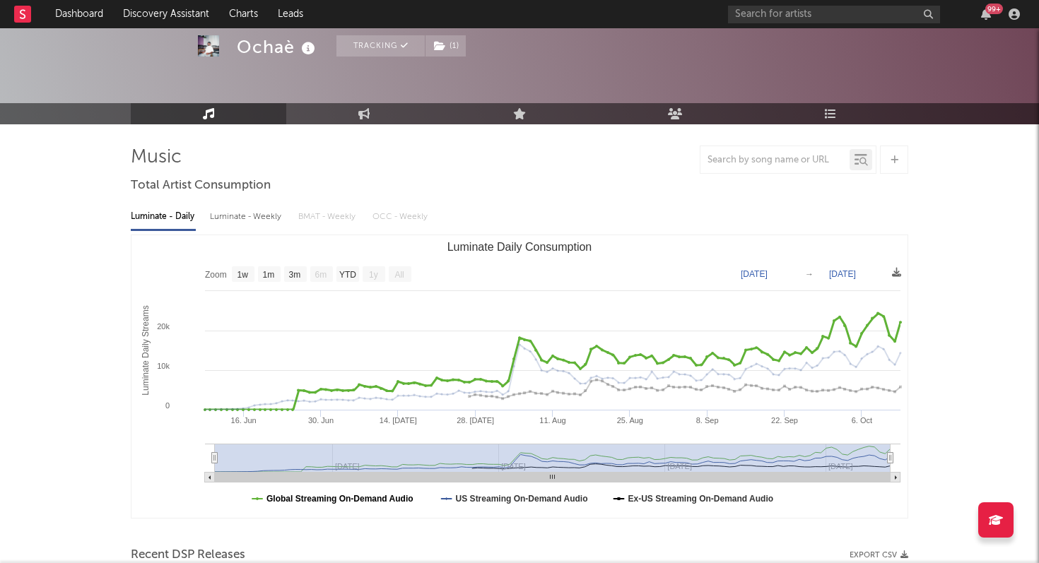
click at [358, 499] on text "Global Streaming On-Demand Audio" at bounding box center [339, 499] width 147 height 10
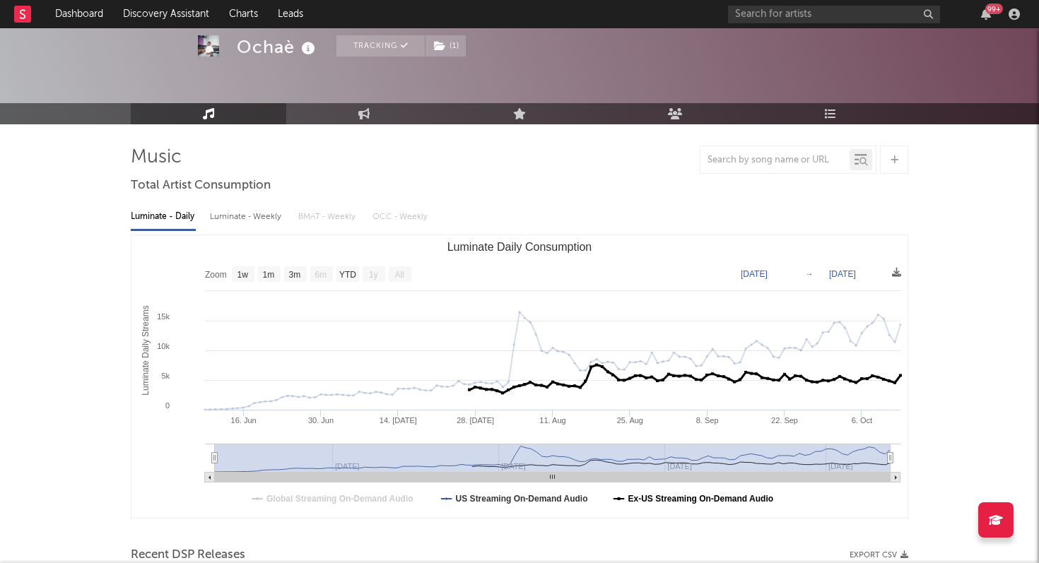
click at [628, 499] on text "Ex-US Streaming On-Demand Audio" at bounding box center [701, 499] width 146 height 10
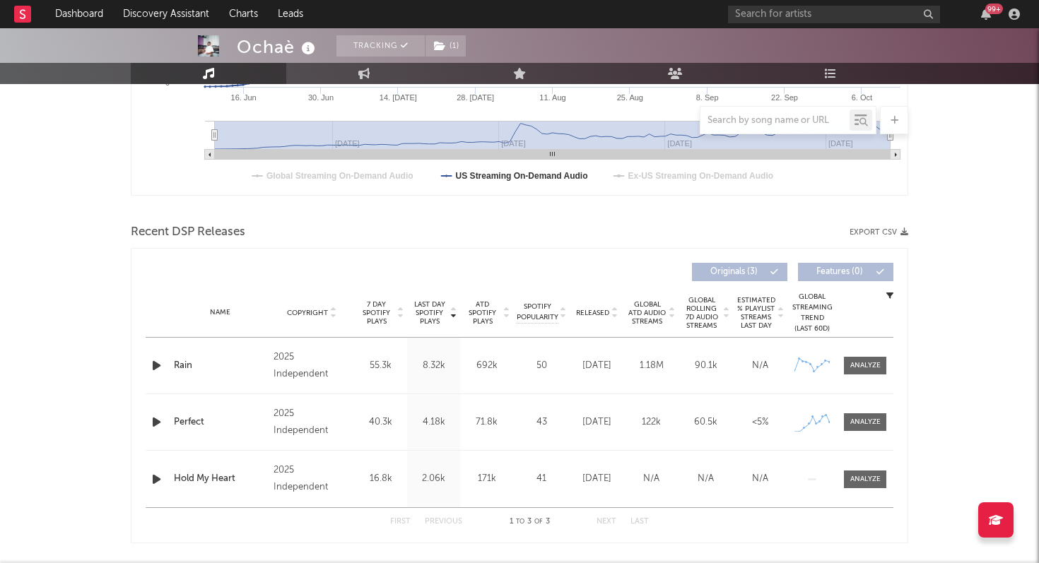
scroll to position [387, 0]
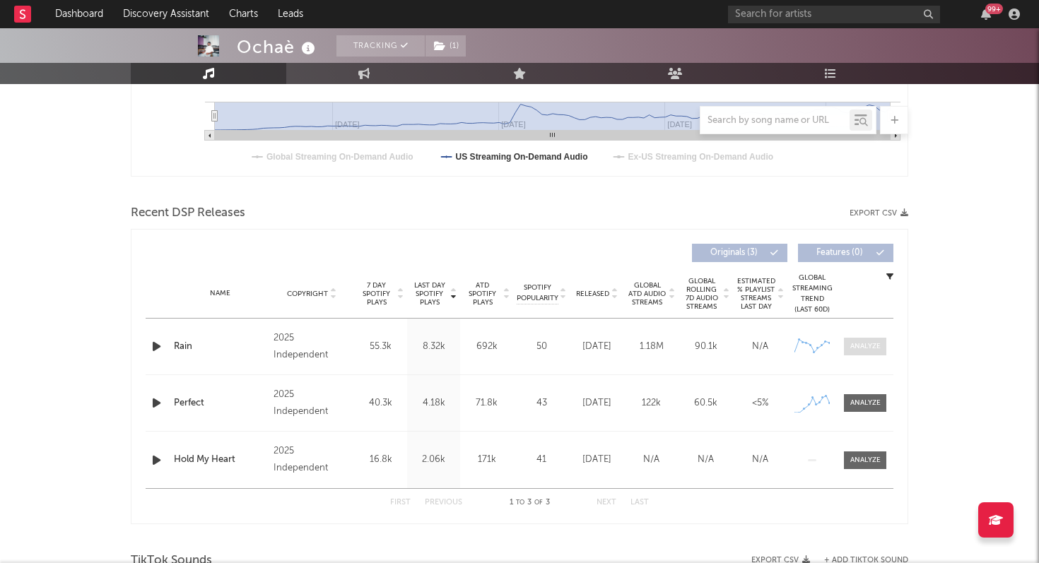
click at [867, 343] on div at bounding box center [865, 346] width 30 height 11
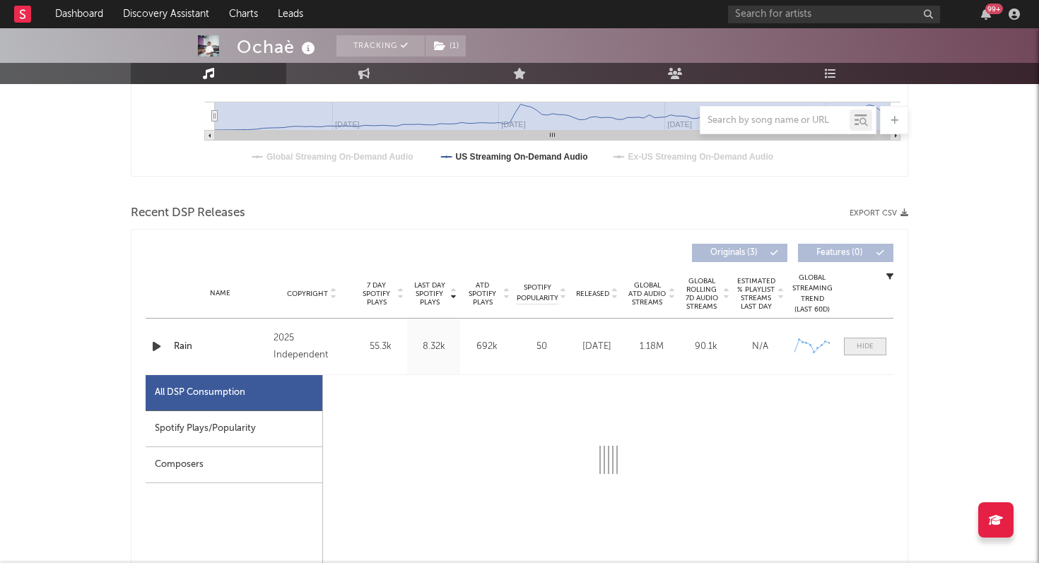
select select "1w"
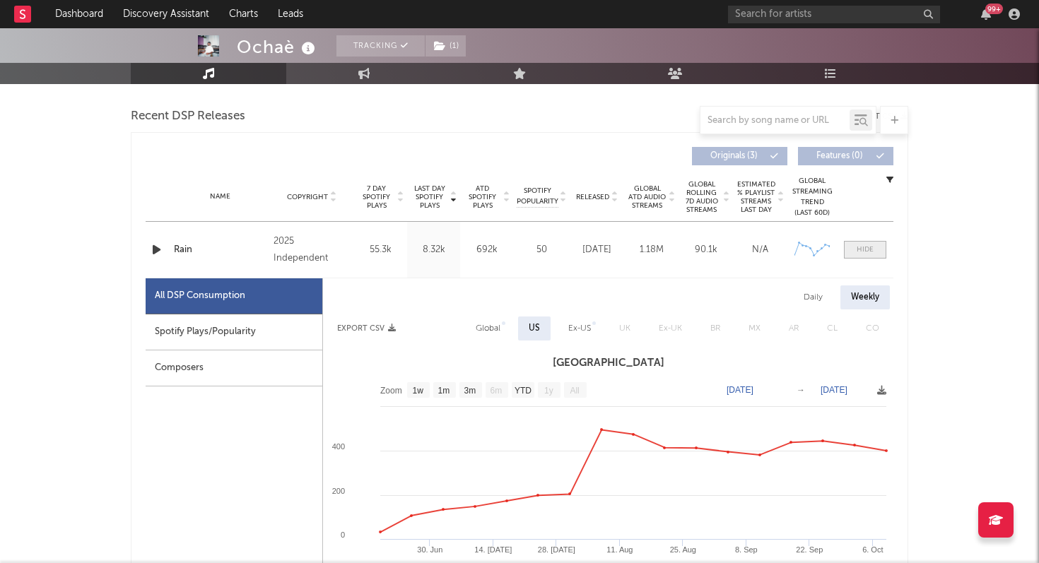
scroll to position [542, 0]
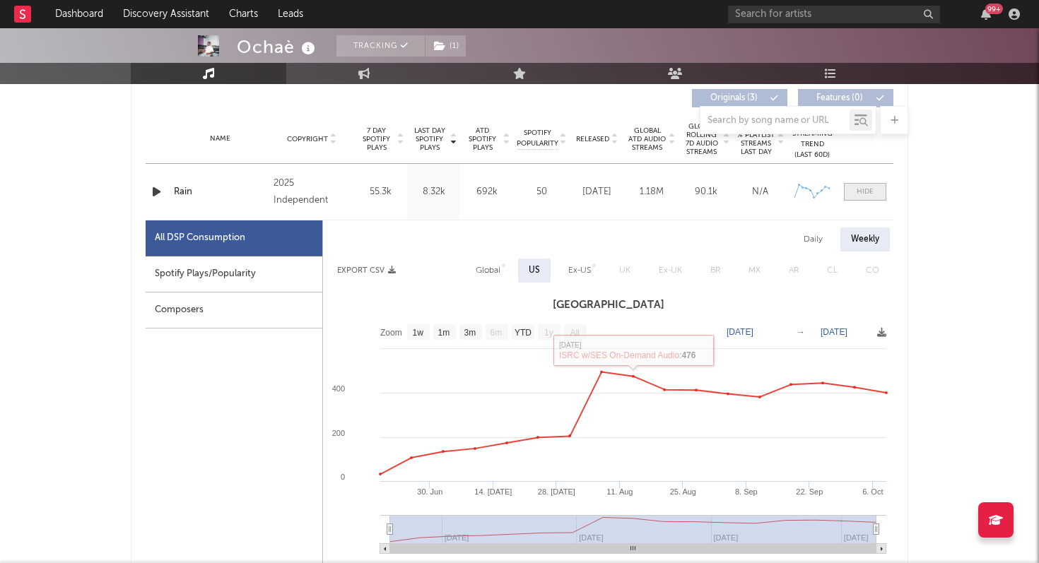
click at [862, 199] on span at bounding box center [865, 192] width 42 height 18
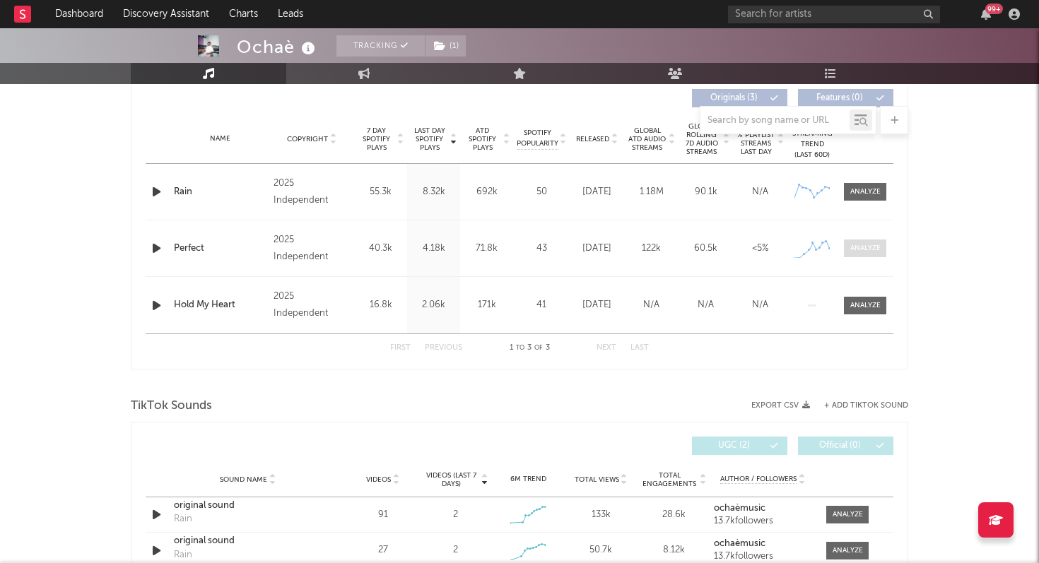
click at [864, 252] on div at bounding box center [865, 248] width 30 height 11
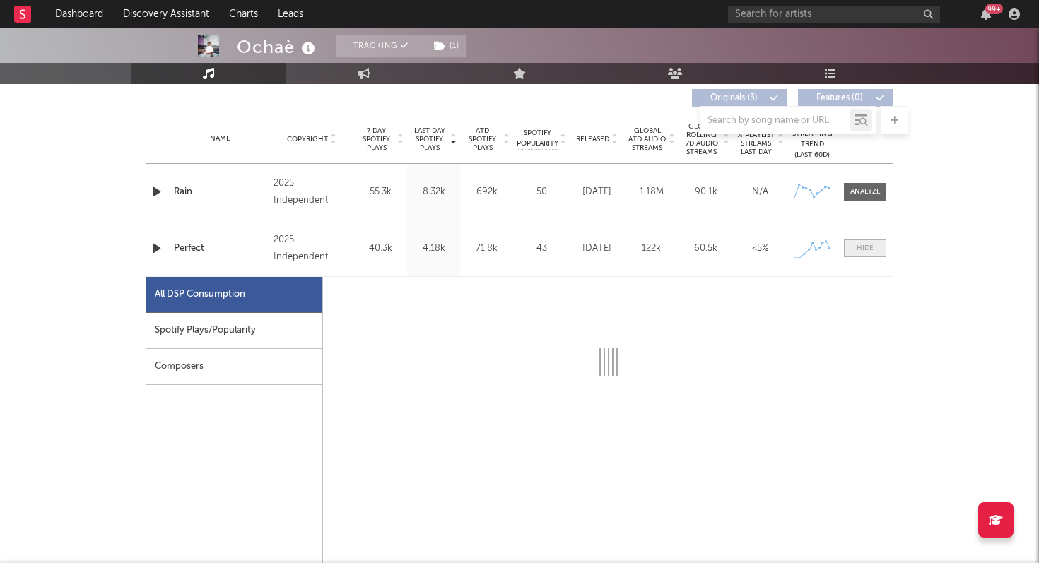
select select "1w"
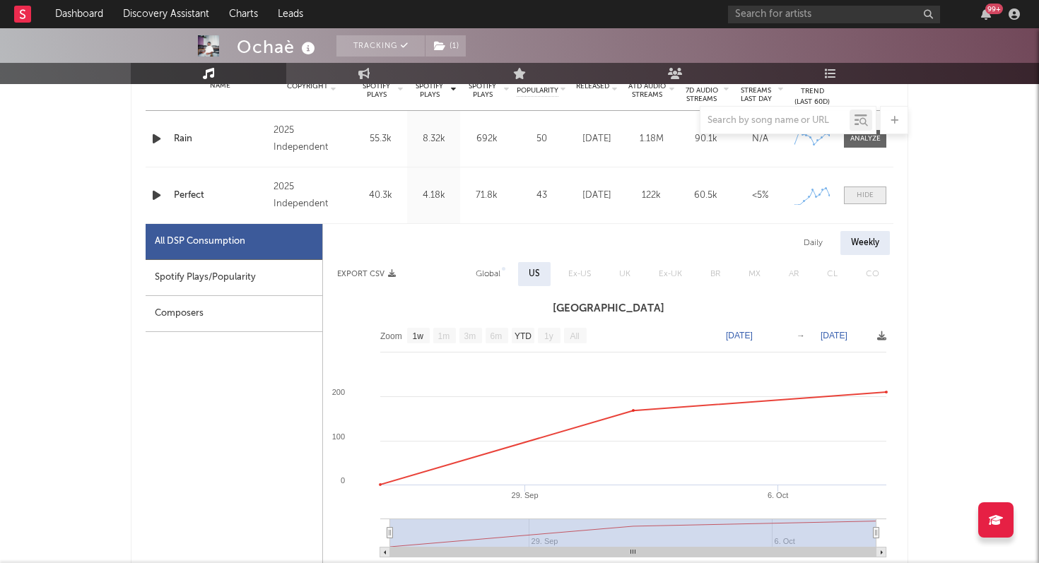
scroll to position [688, 0]
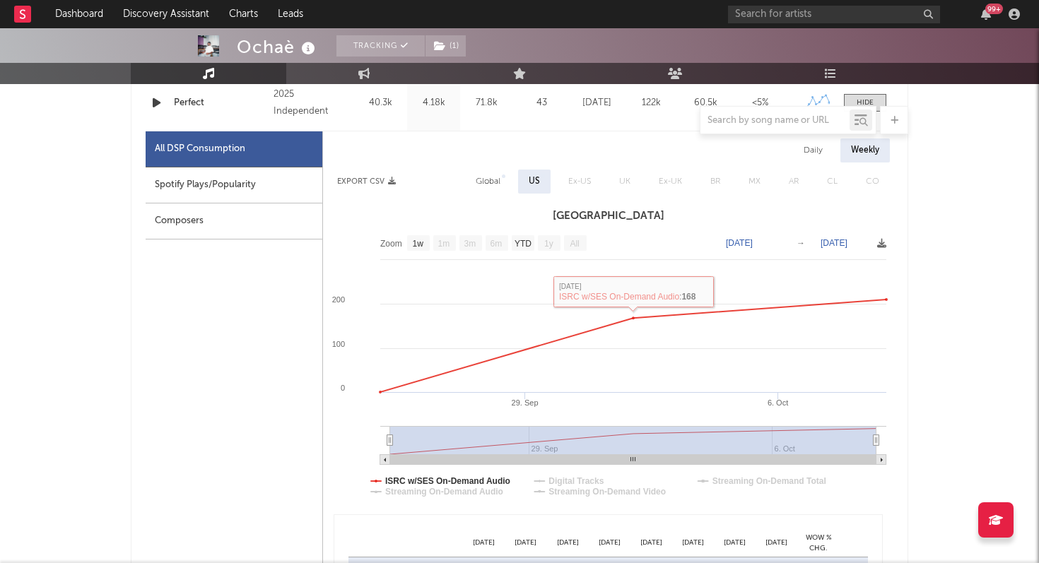
click at [816, 153] on div "Daily" at bounding box center [813, 151] width 40 height 24
select select "1w"
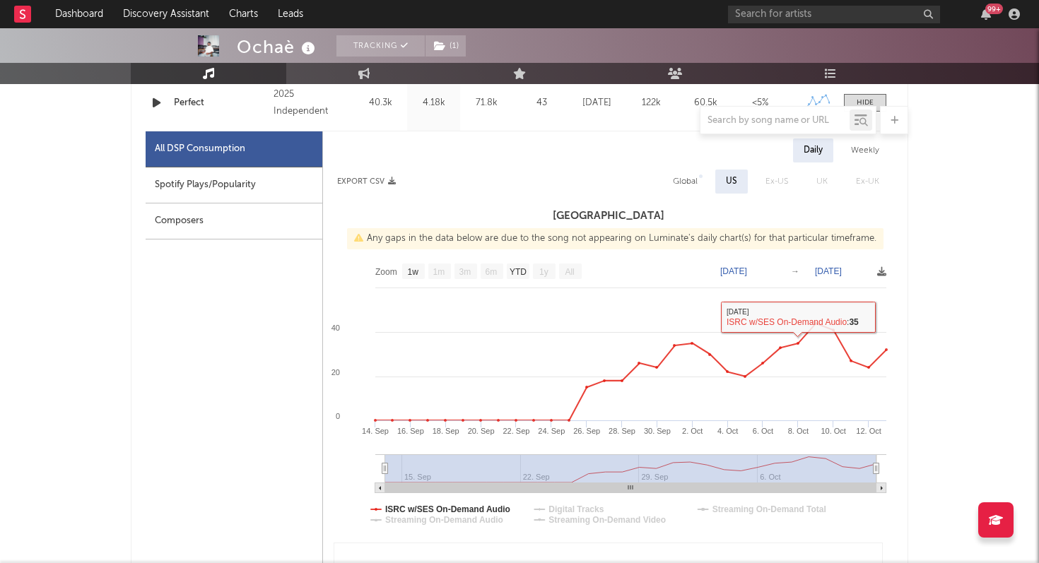
scroll to position [572, 0]
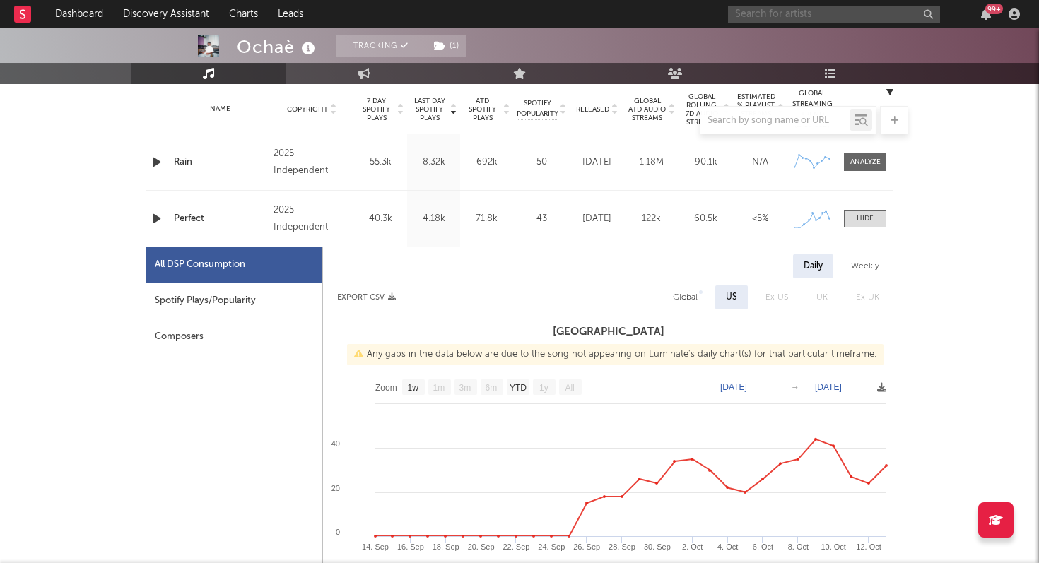
click at [748, 20] on input "text" at bounding box center [834, 15] width 212 height 18
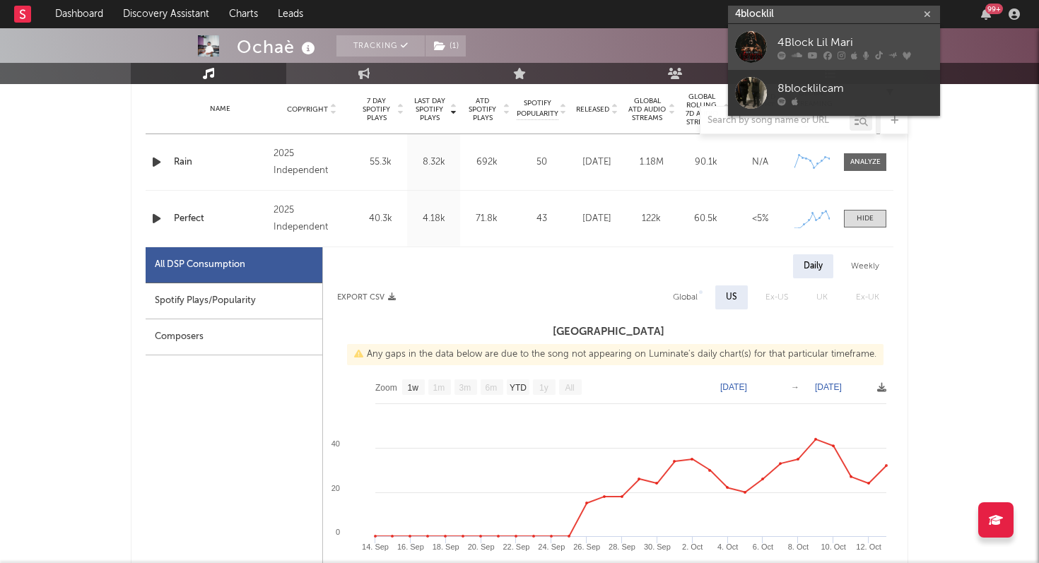
type input "4blocklil"
click at [744, 31] on div at bounding box center [751, 47] width 32 height 32
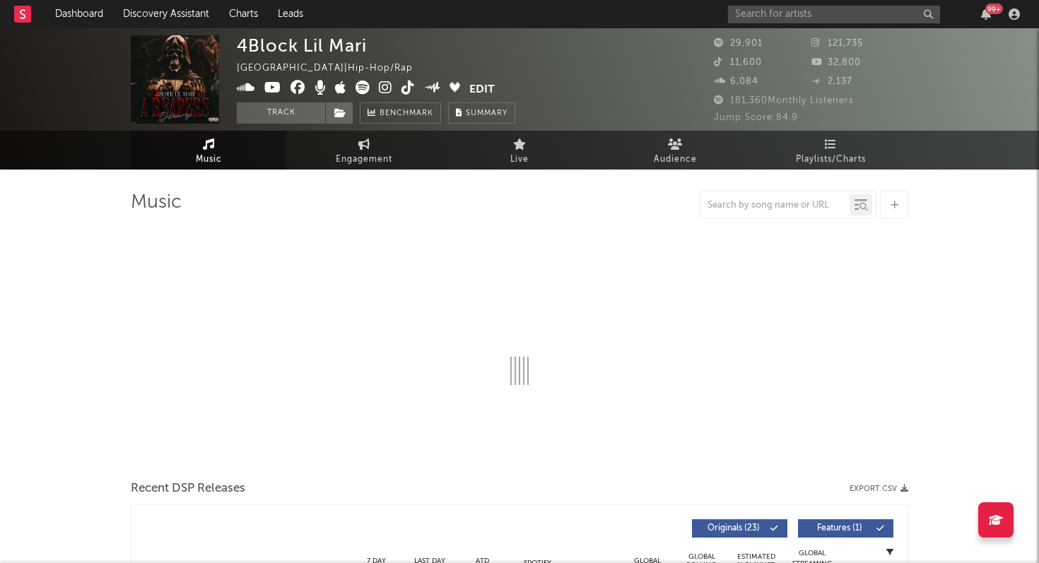
select select "6m"
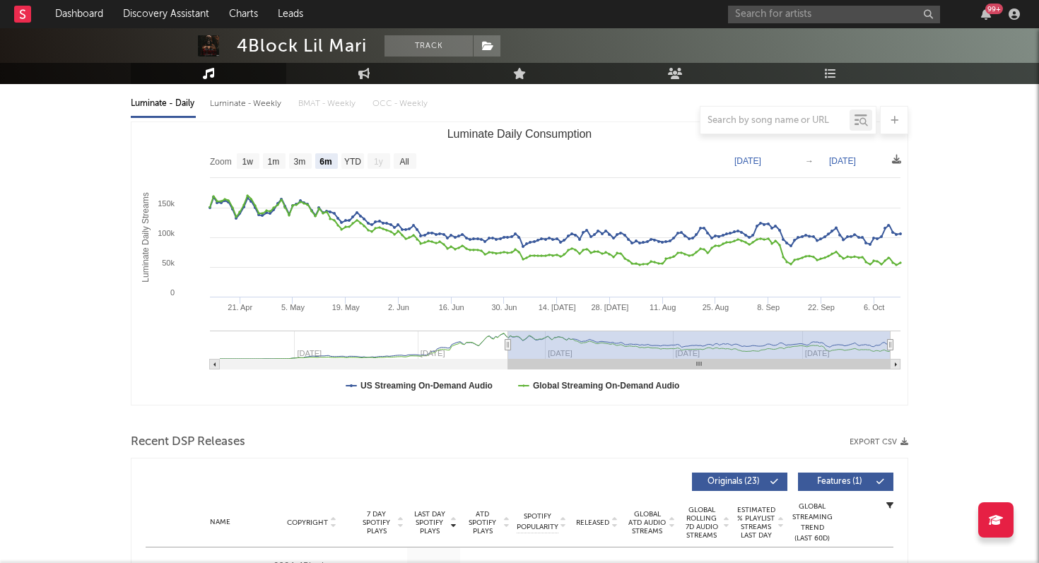
scroll to position [154, 0]
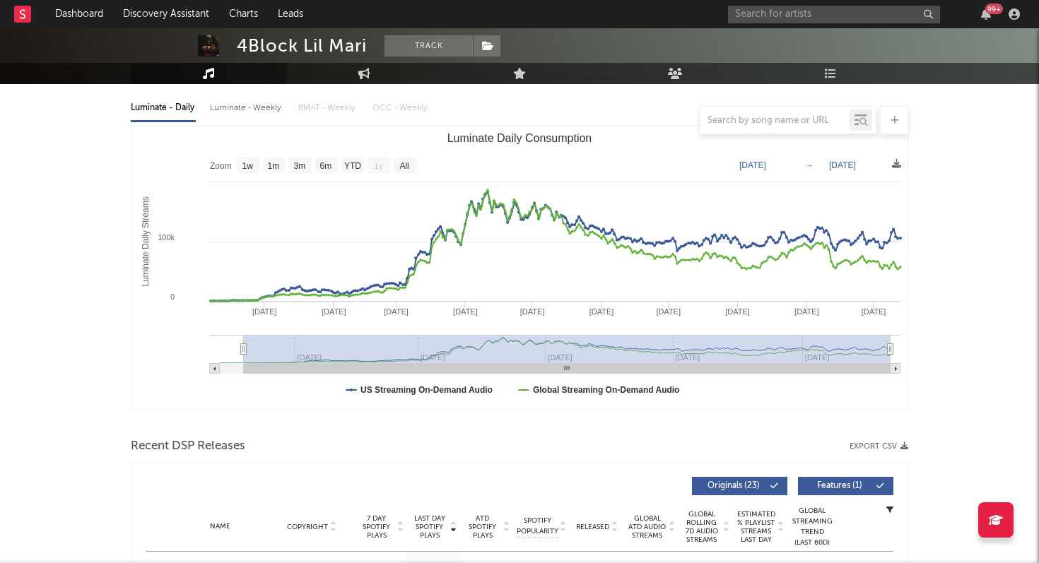
type input "[DATE]"
select select "All"
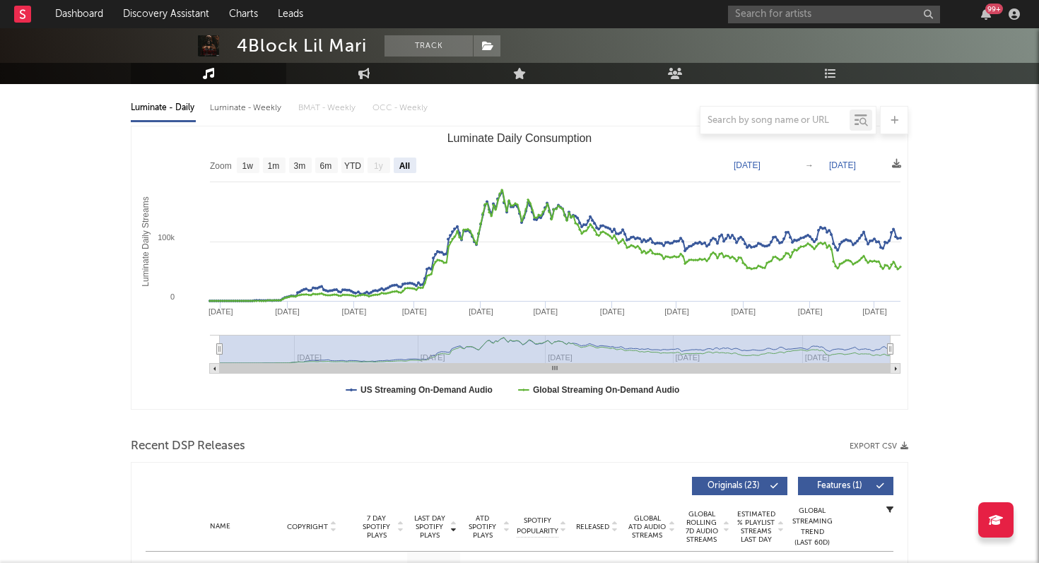
drag, startPoint x: 510, startPoint y: 347, endPoint x: 184, endPoint y: 351, distance: 326.6
click at [184, 351] on icon "Created with Highcharts 10.3.3 Luminate Daily Streams Luminate Daily Consumptio…" at bounding box center [519, 268] width 776 height 283
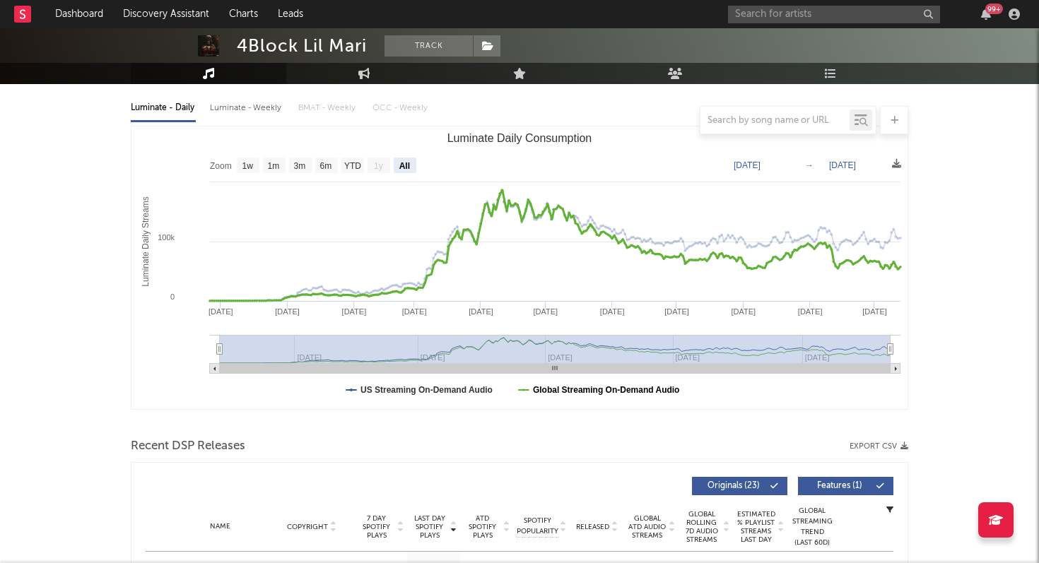
click at [547, 393] on text "Global Streaming On-Demand Audio" at bounding box center [606, 390] width 147 height 10
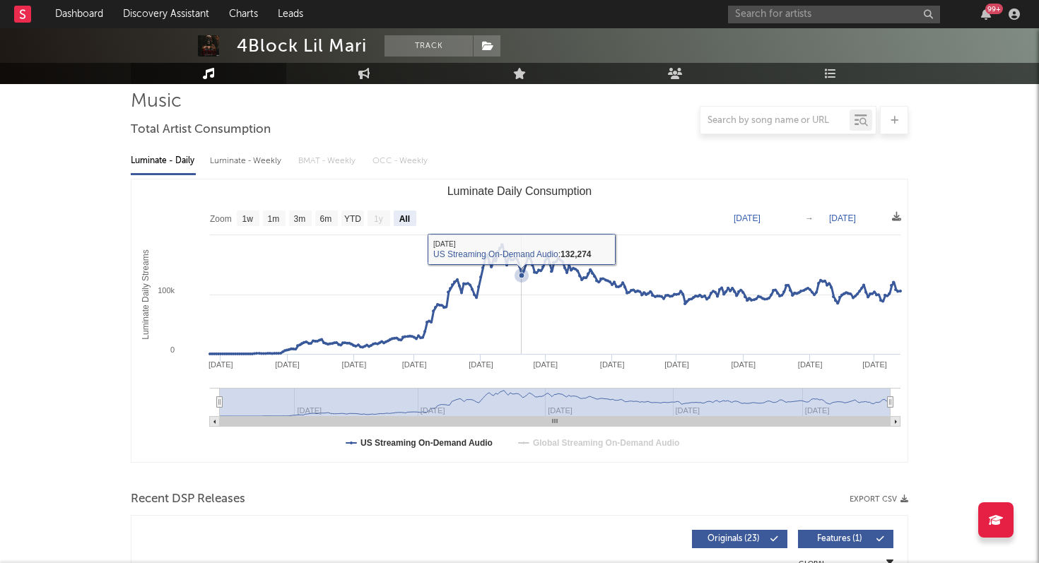
scroll to position [98, 0]
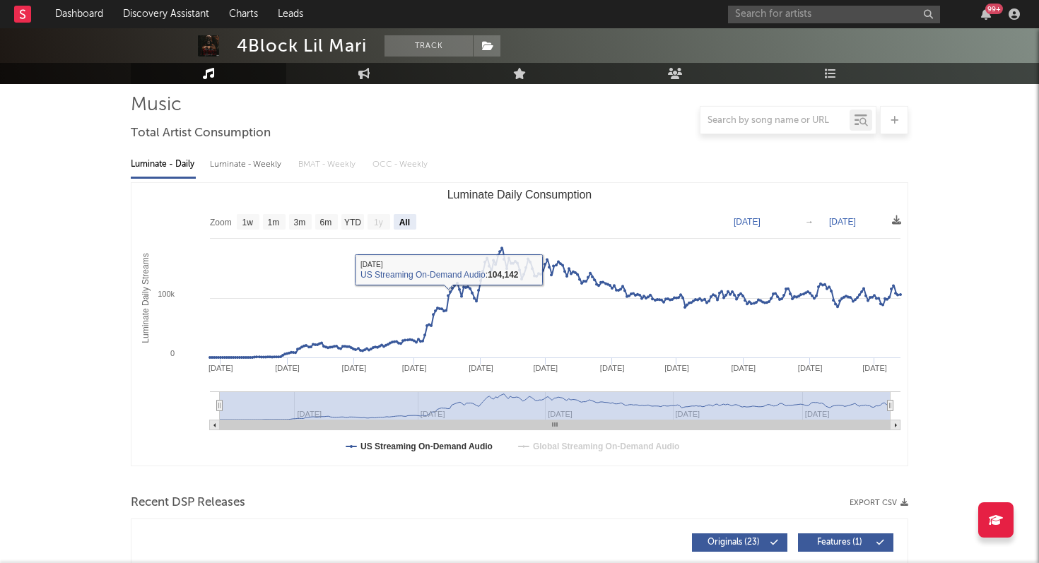
click at [230, 165] on div "Luminate - Weekly" at bounding box center [247, 165] width 74 height 24
select select "6m"
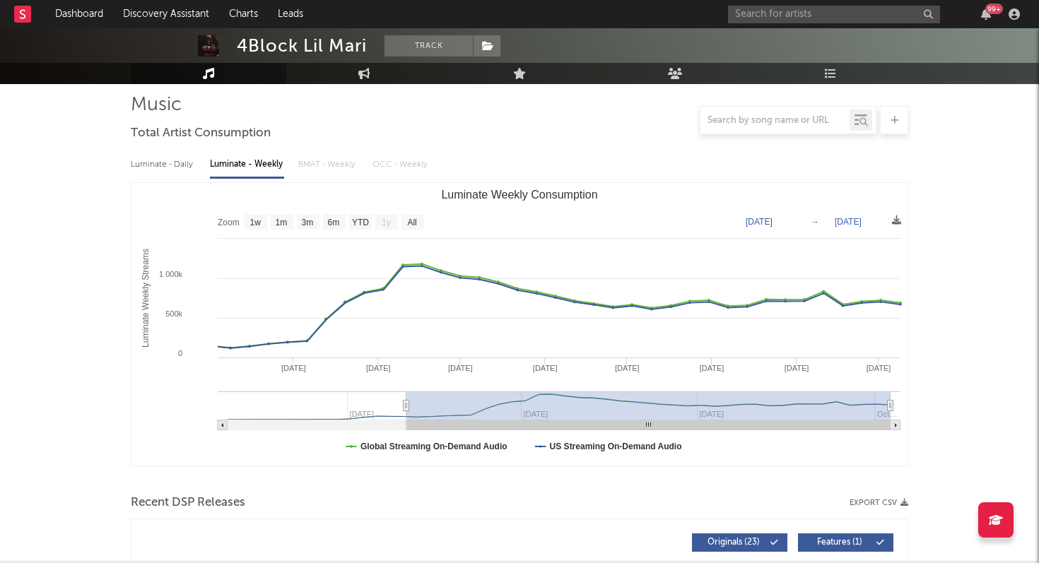
drag, startPoint x: 535, startPoint y: 407, endPoint x: 406, endPoint y: 406, distance: 129.3
click at [406, 406] on icon "Luminate Weekly Consumption" at bounding box center [407, 406] width 6 height 11
click at [421, 445] on text "Global Streaming On-Demand Audio" at bounding box center [433, 447] width 147 height 10
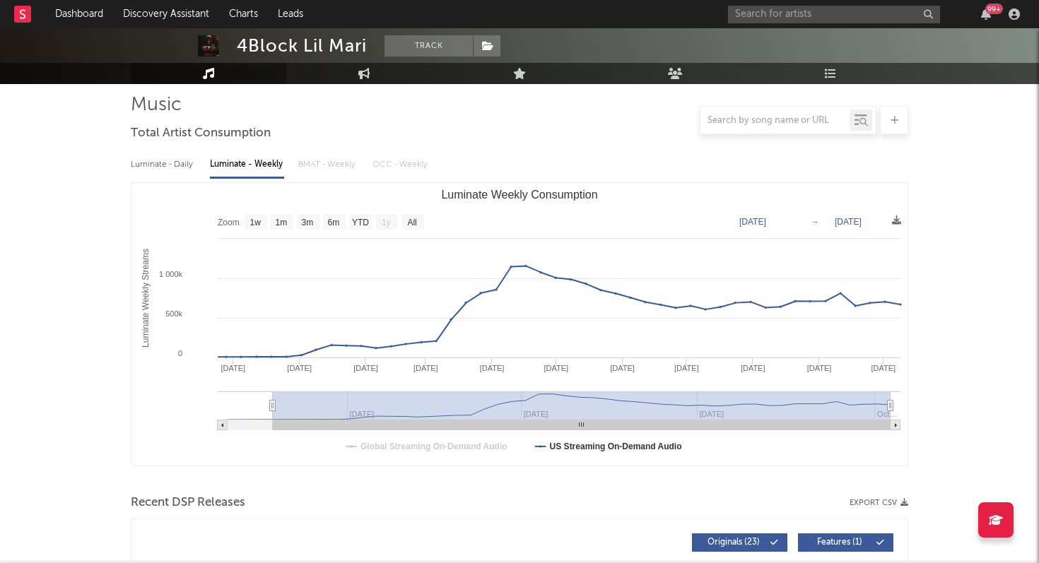
drag, startPoint x: 404, startPoint y: 404, endPoint x: 271, endPoint y: 405, distance: 132.9
click at [271, 405] on icon "Luminate Weekly Consumption" at bounding box center [273, 406] width 6 height 11
type input "[DATE]"
select select "All"
type input "[DATE]"
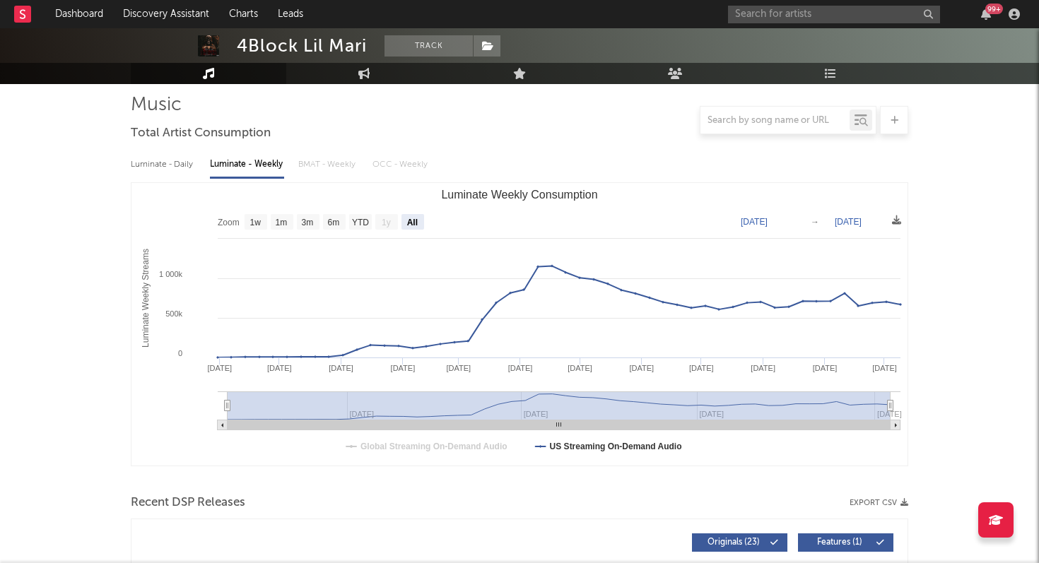
drag, startPoint x: 271, startPoint y: 405, endPoint x: 145, endPoint y: 401, distance: 125.9
click at [145, 402] on icon "Created with Highcharts 10.3.3 Luminate Weekly Streams Luminate Weekly Consumpt…" at bounding box center [519, 324] width 776 height 283
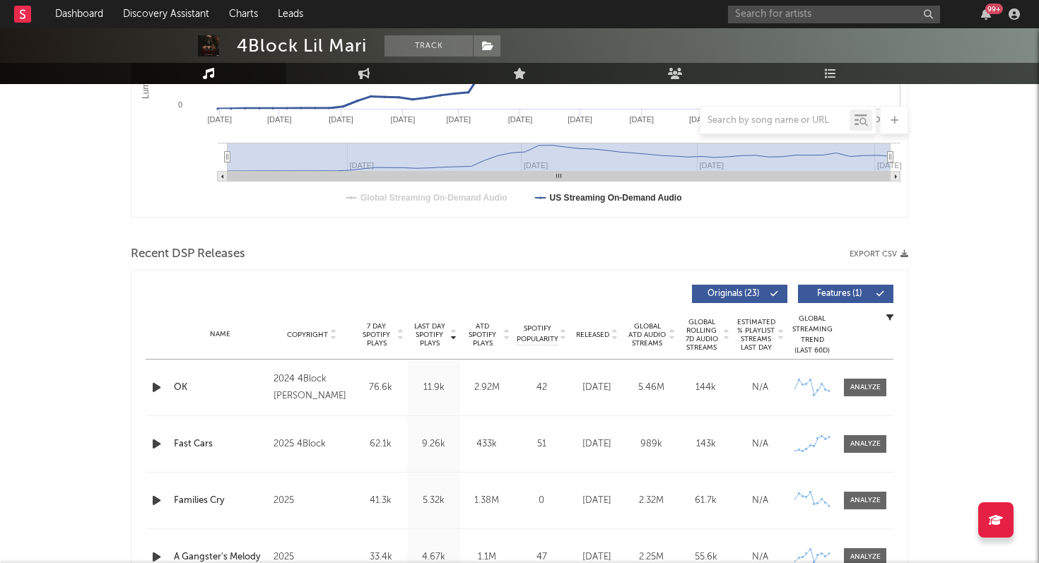
scroll to position [493, 0]
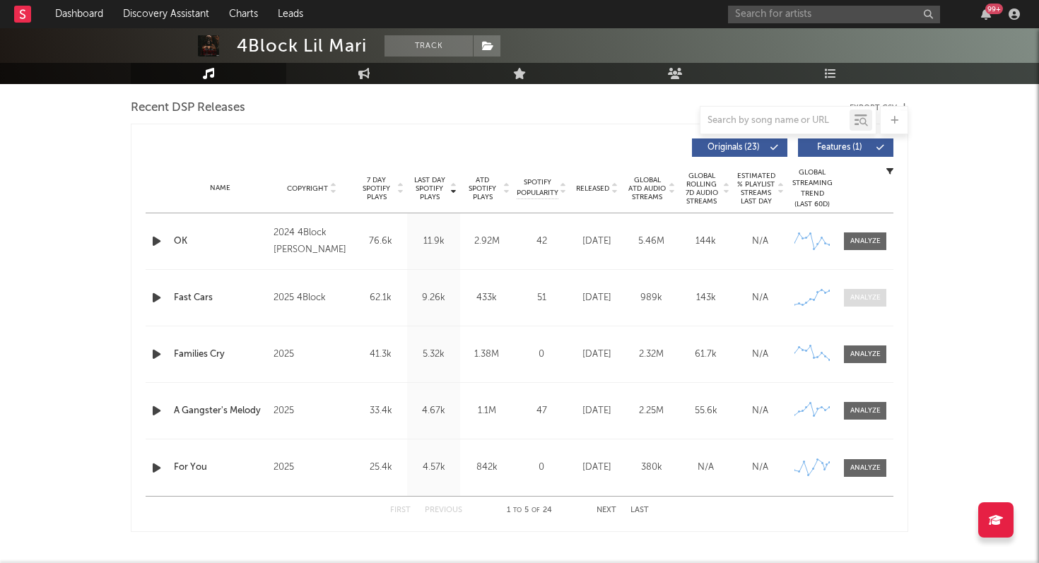
click at [870, 298] on div at bounding box center [865, 298] width 30 height 11
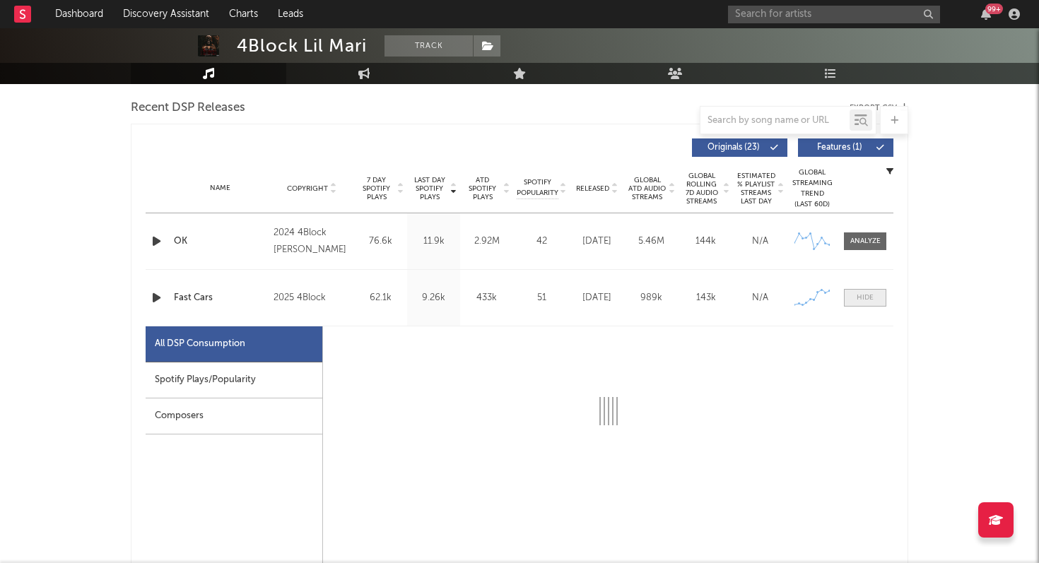
select select "1w"
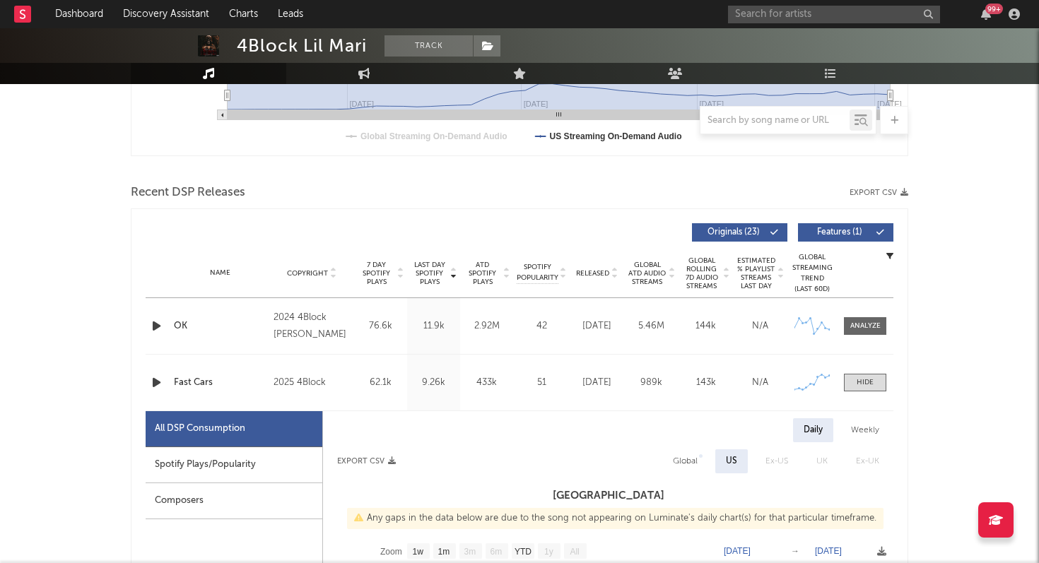
scroll to position [380, 0]
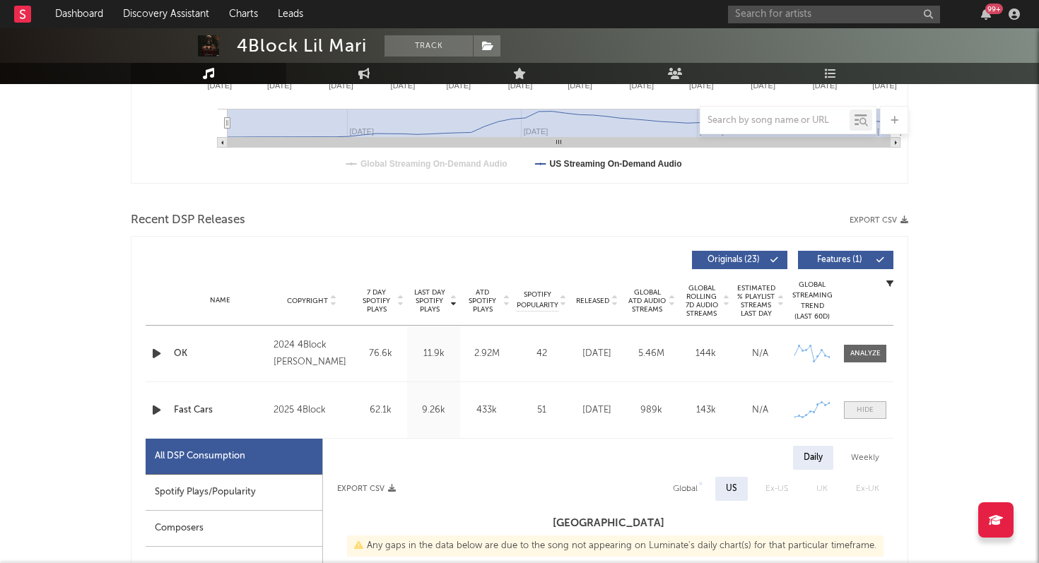
click at [868, 415] on div at bounding box center [865, 410] width 17 height 11
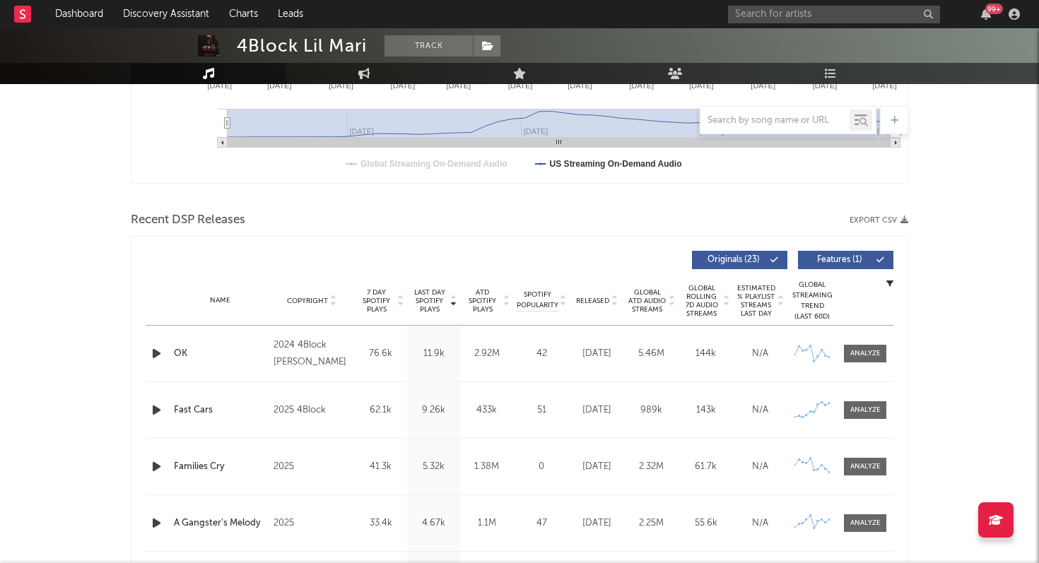
scroll to position [0, 0]
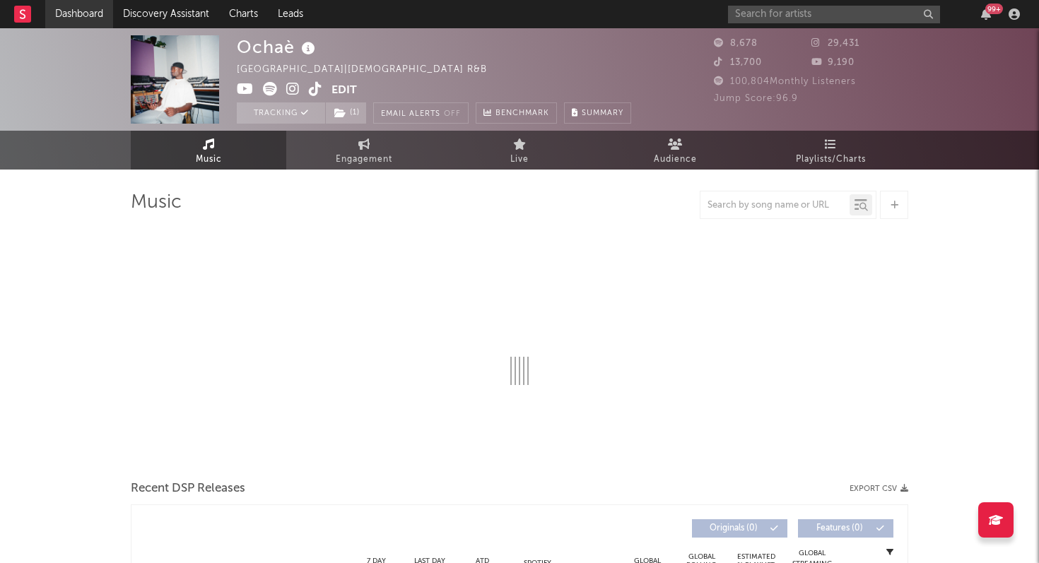
select select "1w"
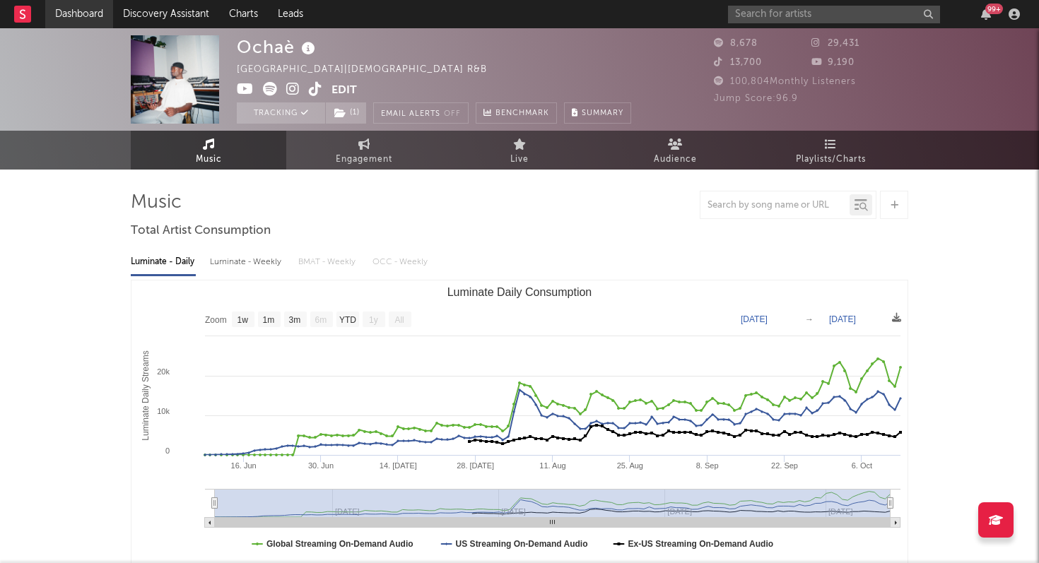
click at [85, 12] on link "Dashboard" at bounding box center [79, 14] width 68 height 28
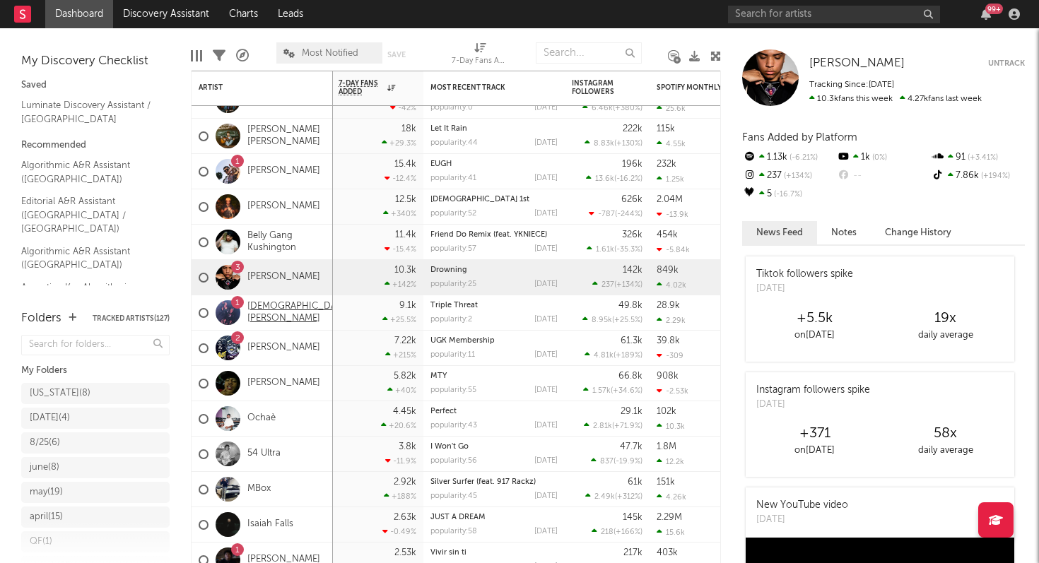
click at [273, 311] on link "[DEMOGRAPHIC_DATA][PERSON_NAME]" at bounding box center [298, 313] width 103 height 24
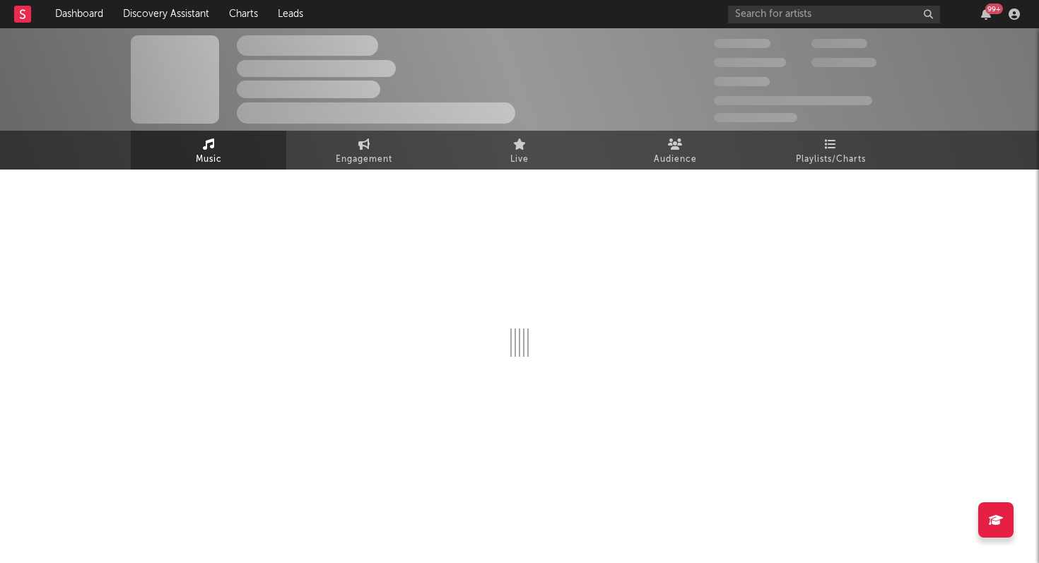
select select "1w"
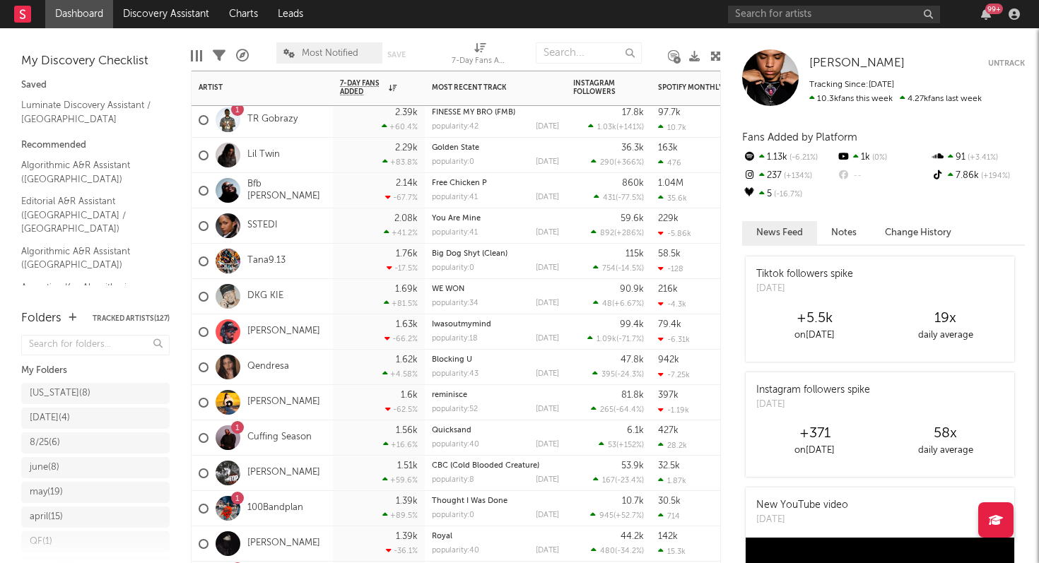
click at [268, 147] on div "Lil Twin" at bounding box center [239, 155] width 81 height 41
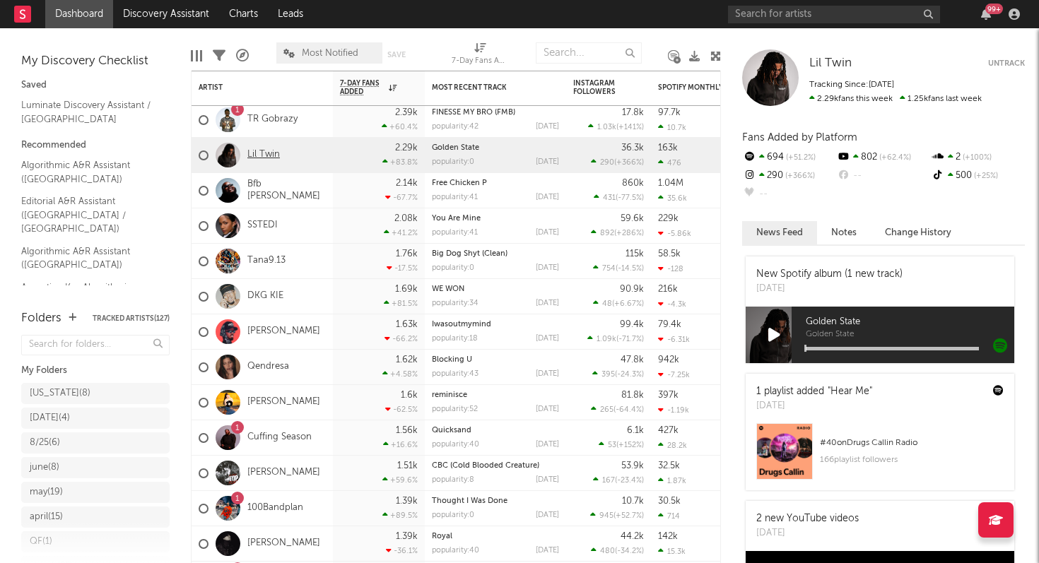
click at [268, 156] on link "Lil Twin" at bounding box center [263, 155] width 33 height 12
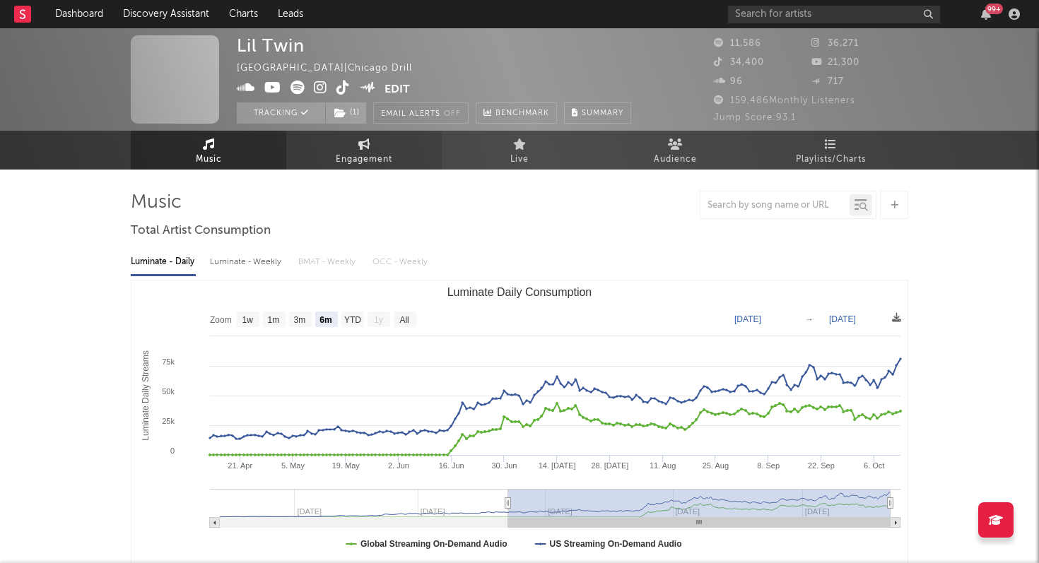
select select "6m"
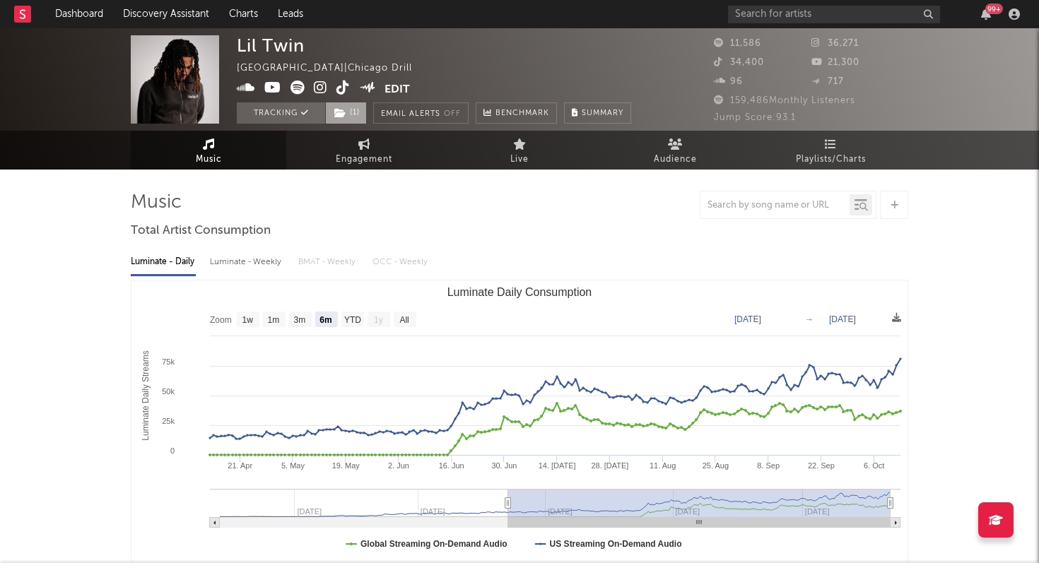
click at [343, 109] on icon at bounding box center [340, 113] width 12 height 10
click at [293, 114] on button "Tracking" at bounding box center [281, 112] width 88 height 21
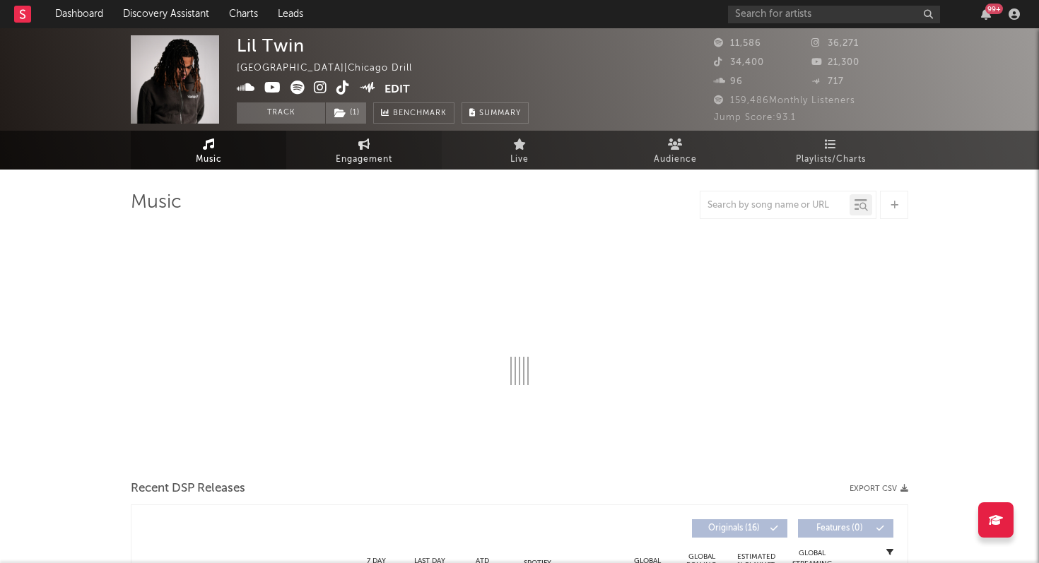
select select "6m"
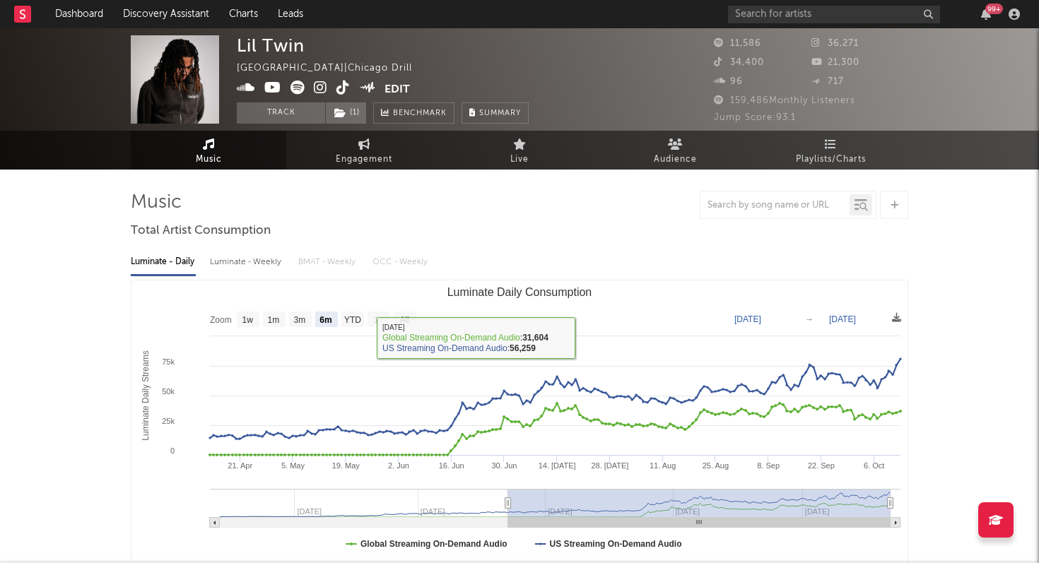
click at [266, 264] on div "Luminate - Weekly" at bounding box center [247, 262] width 74 height 24
select select "6m"
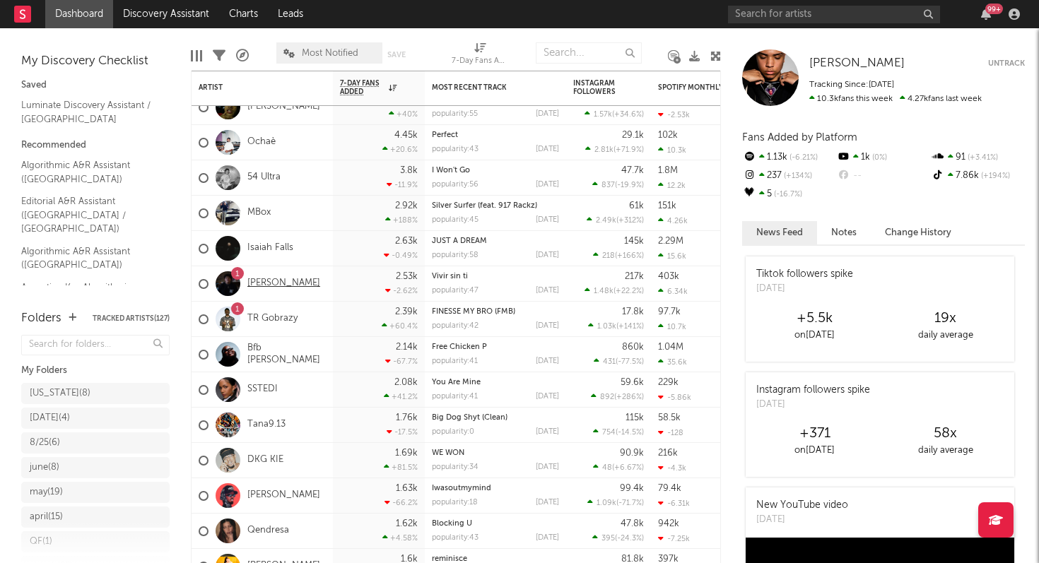
click at [276, 287] on link "[PERSON_NAME]" at bounding box center [283, 284] width 73 height 12
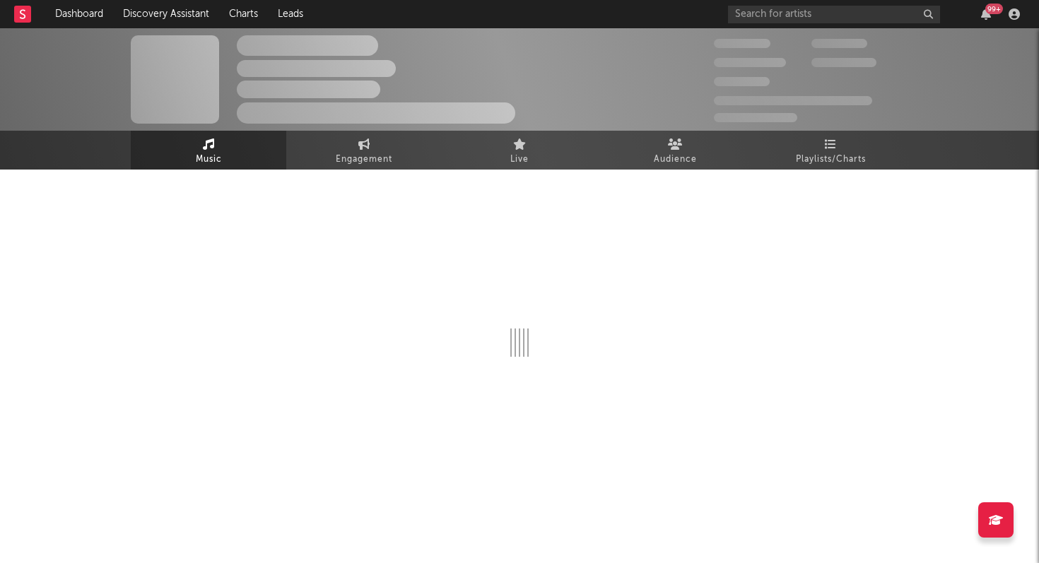
select select "6m"
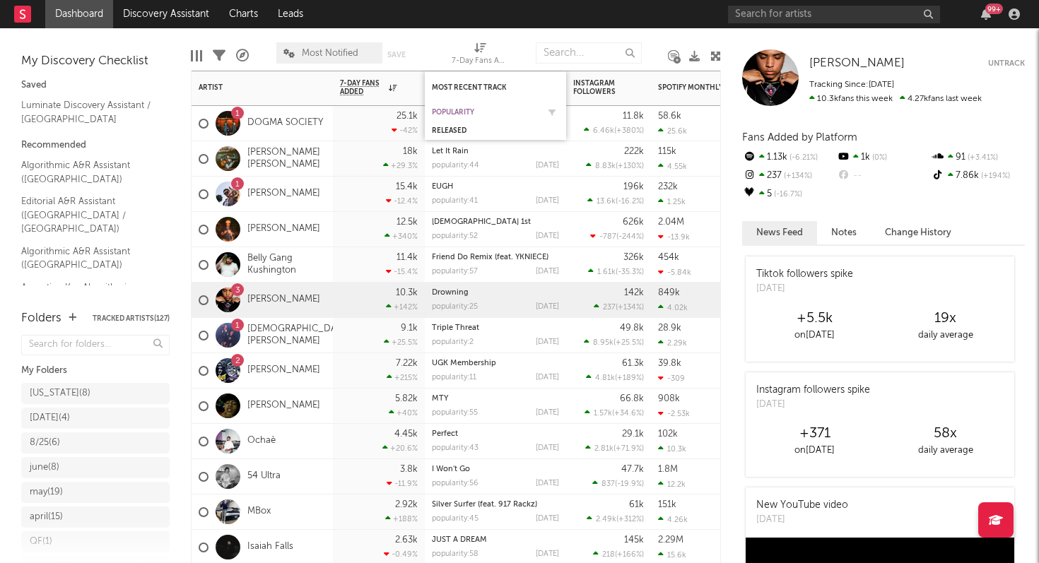
click at [447, 108] on div "Popularity" at bounding box center [485, 112] width 106 height 8
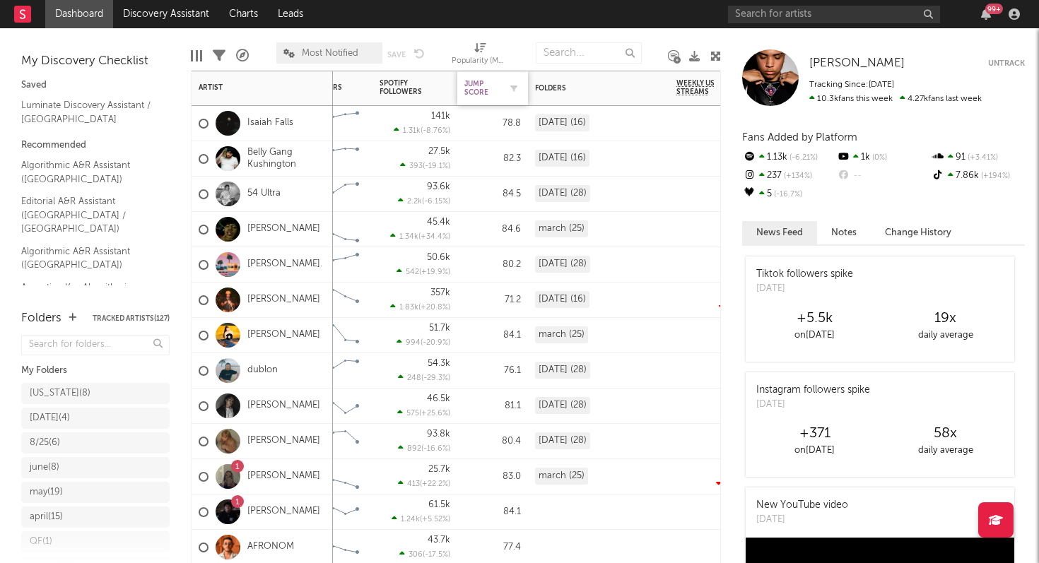
click at [475, 88] on div "Jump Score" at bounding box center [481, 88] width 35 height 17
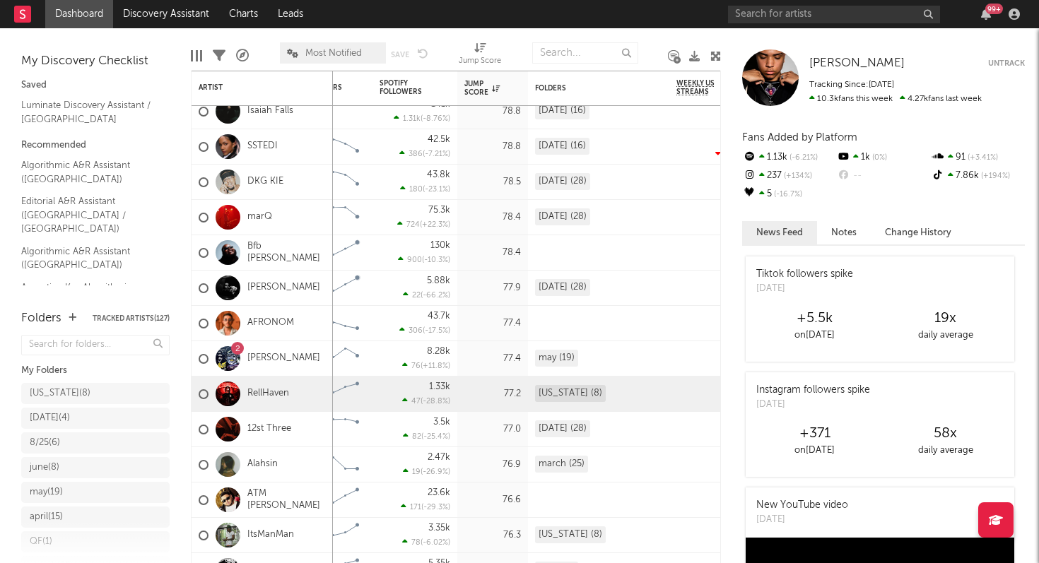
click at [235, 389] on div at bounding box center [228, 394] width 25 height 25
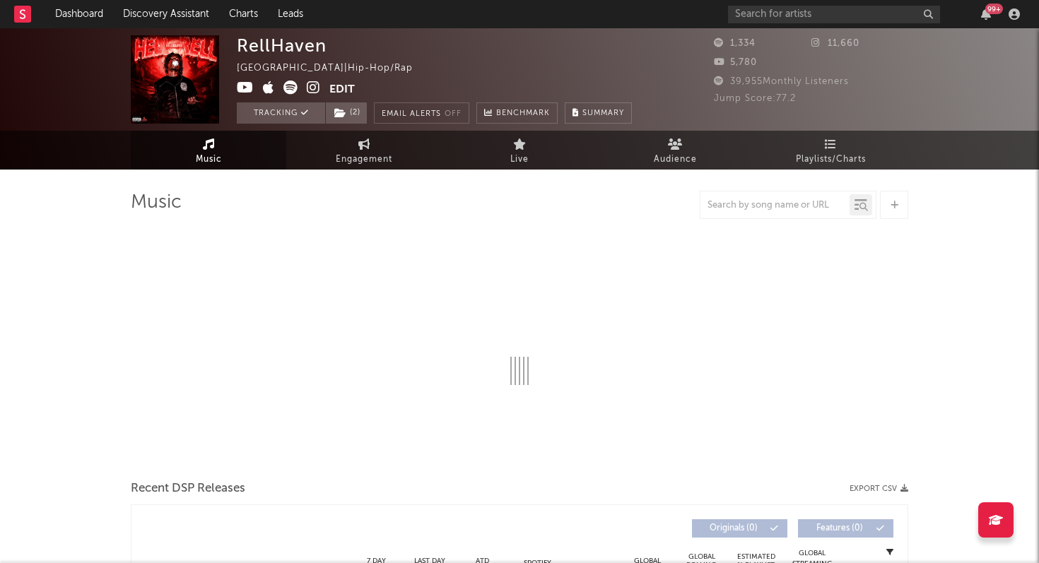
select select "6m"
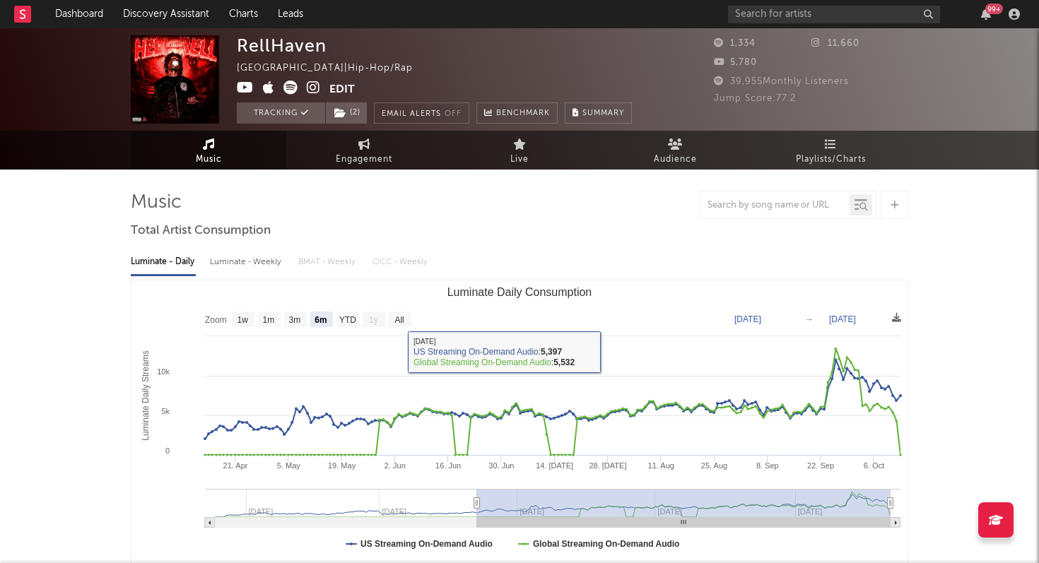
click at [252, 263] on div "Luminate - Weekly" at bounding box center [247, 262] width 74 height 24
select select "6m"
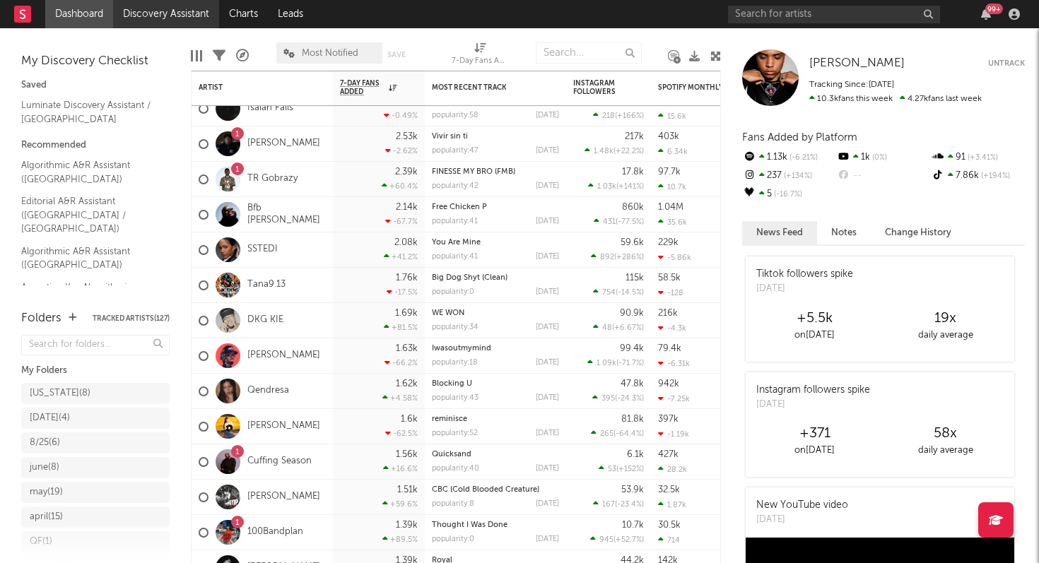
click at [153, 13] on link "Discovery Assistant" at bounding box center [166, 14] width 106 height 28
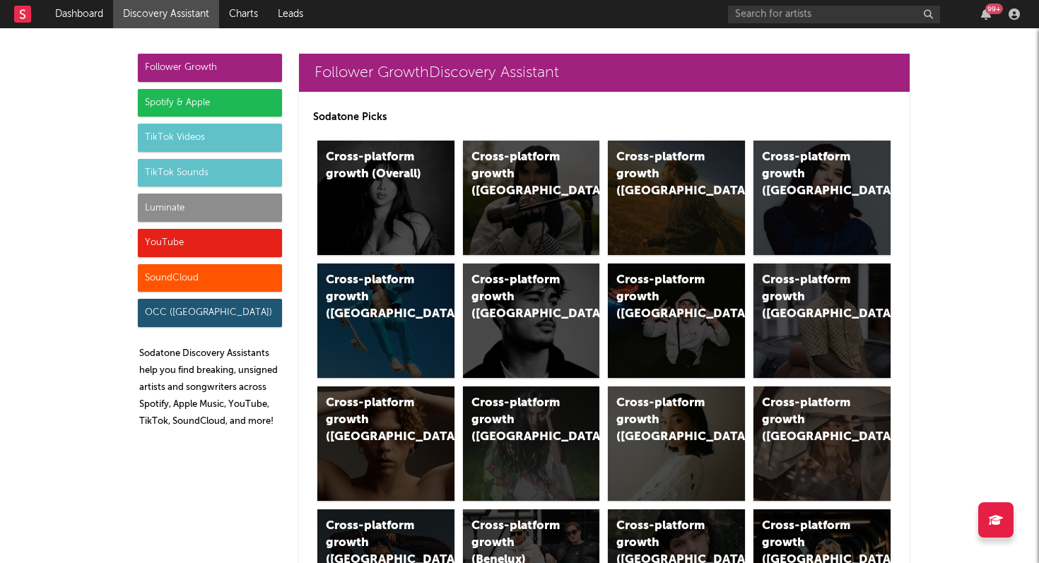
click at [199, 210] on div "Luminate" at bounding box center [210, 208] width 144 height 28
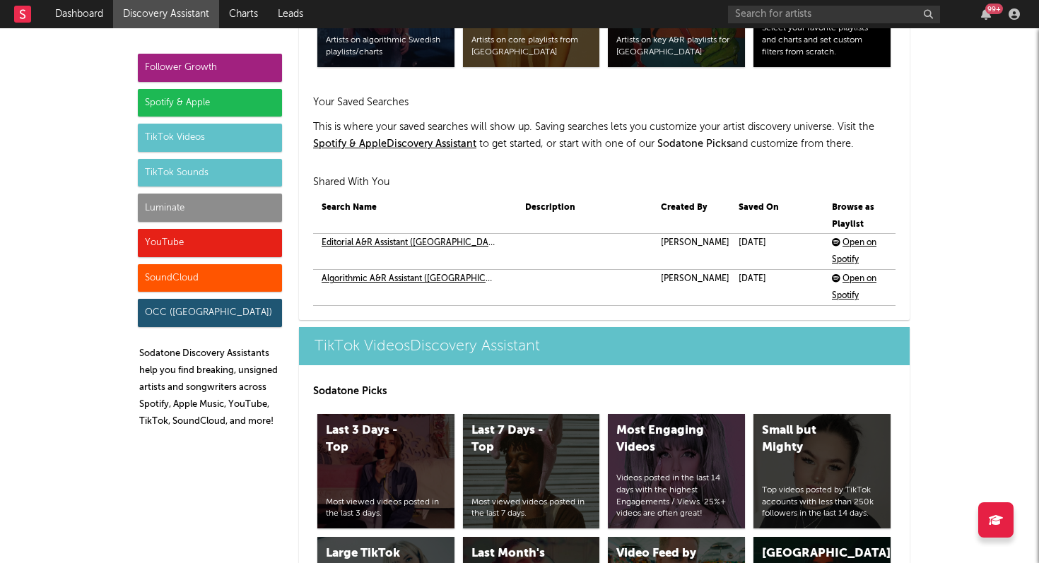
scroll to position [6208, 0]
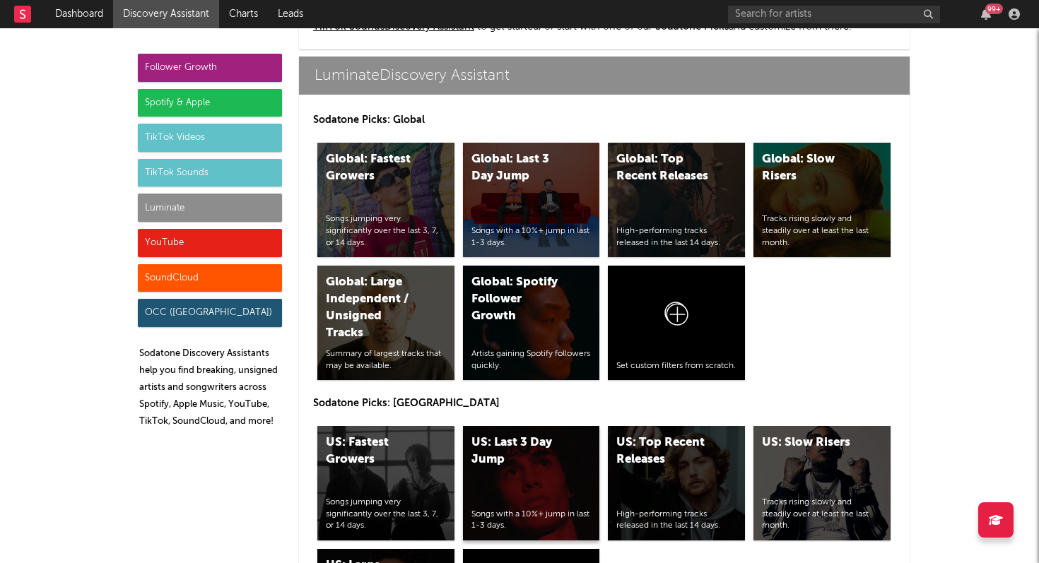
click at [491, 437] on div "US: Last 3 Day Jump" at bounding box center [519, 452] width 96 height 34
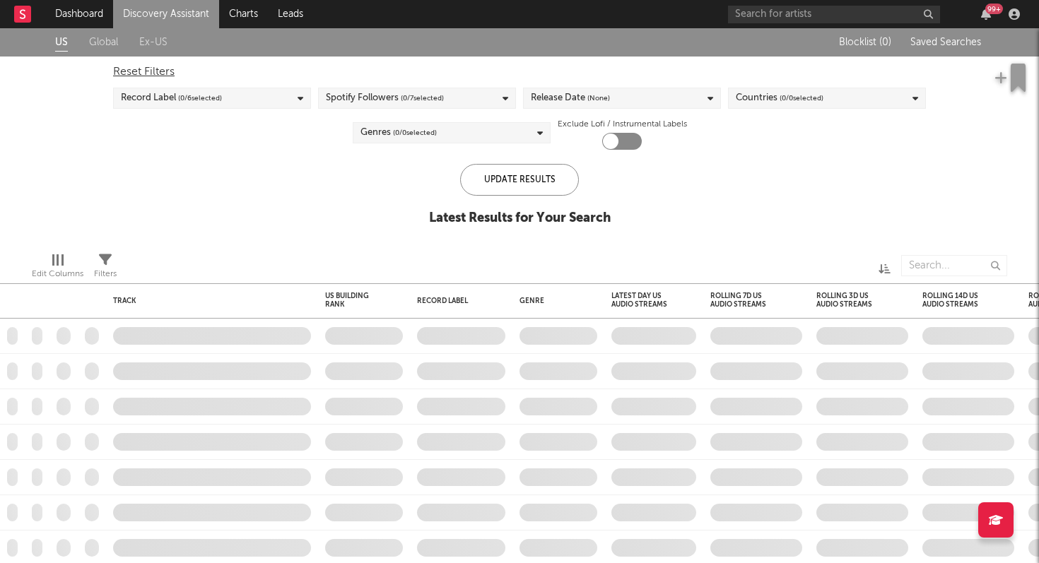
checkbox input "true"
